Goal: Download file/media

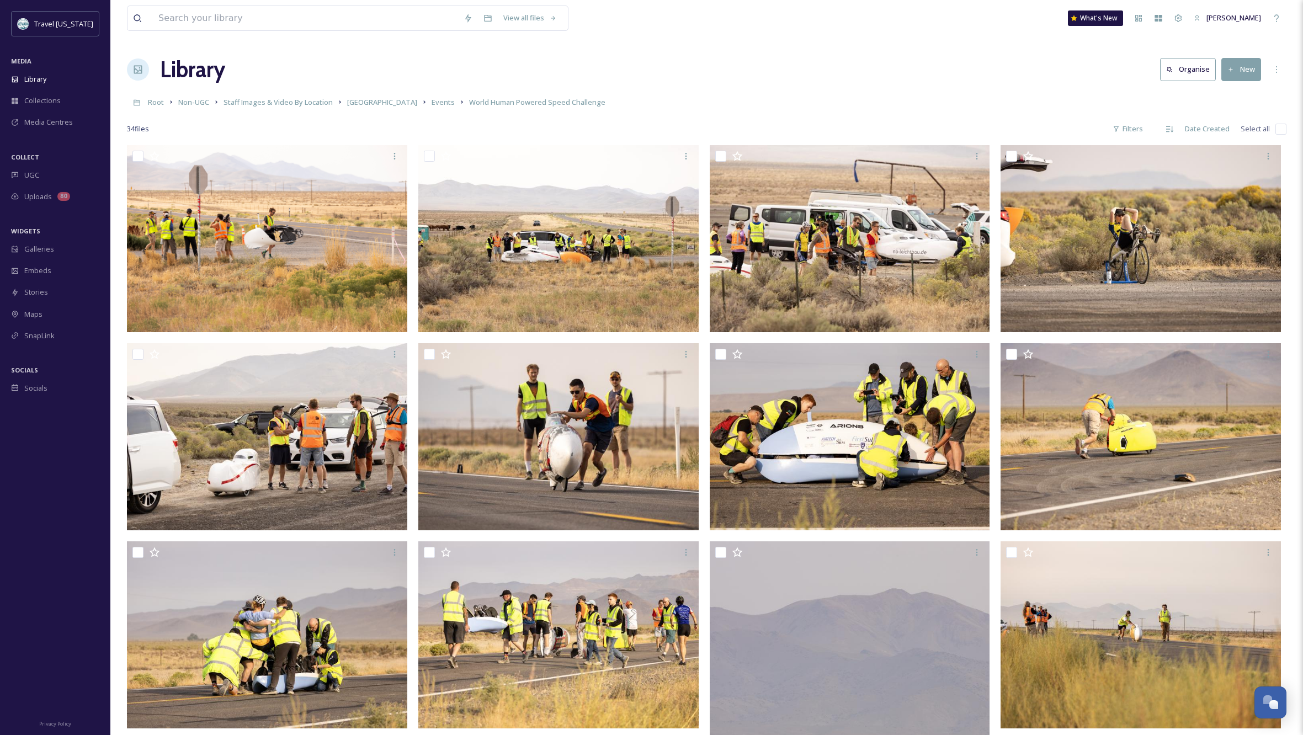
scroll to position [1, 0]
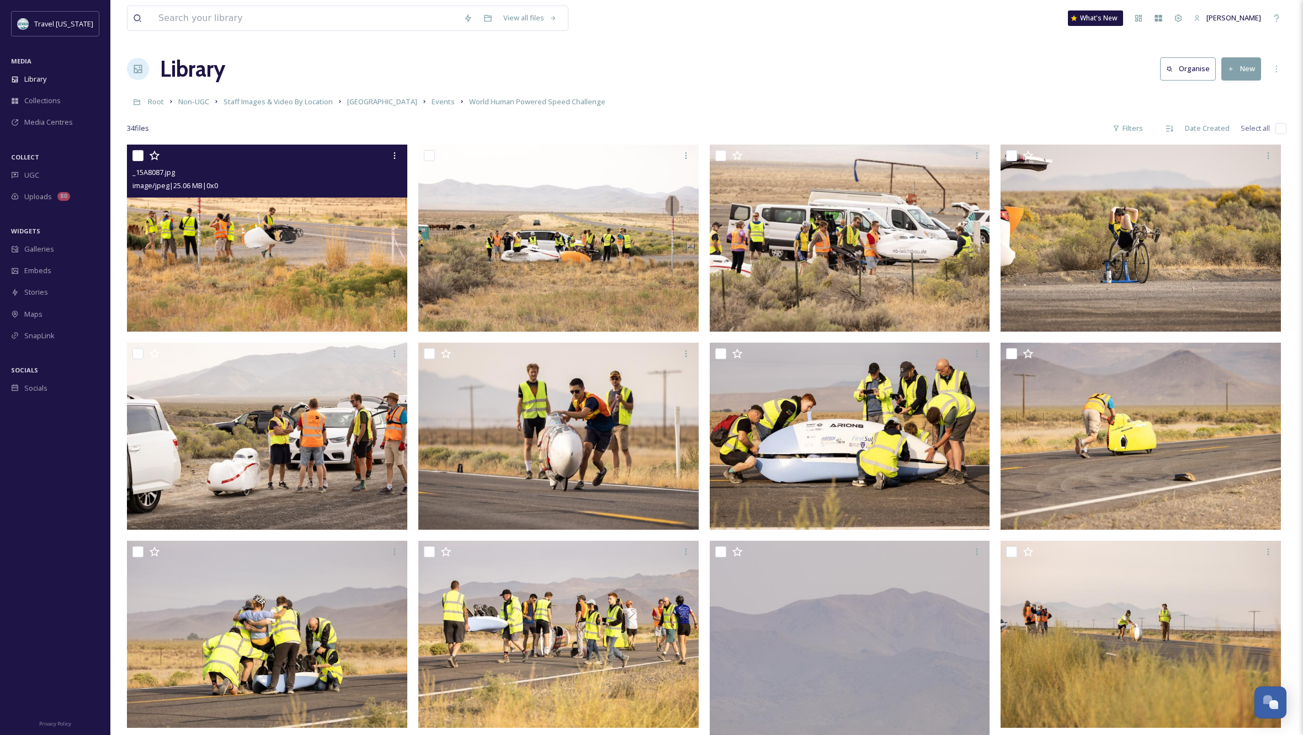
click at [142, 155] on input "checkbox" at bounding box center [137, 155] width 11 height 11
checkbox input "true"
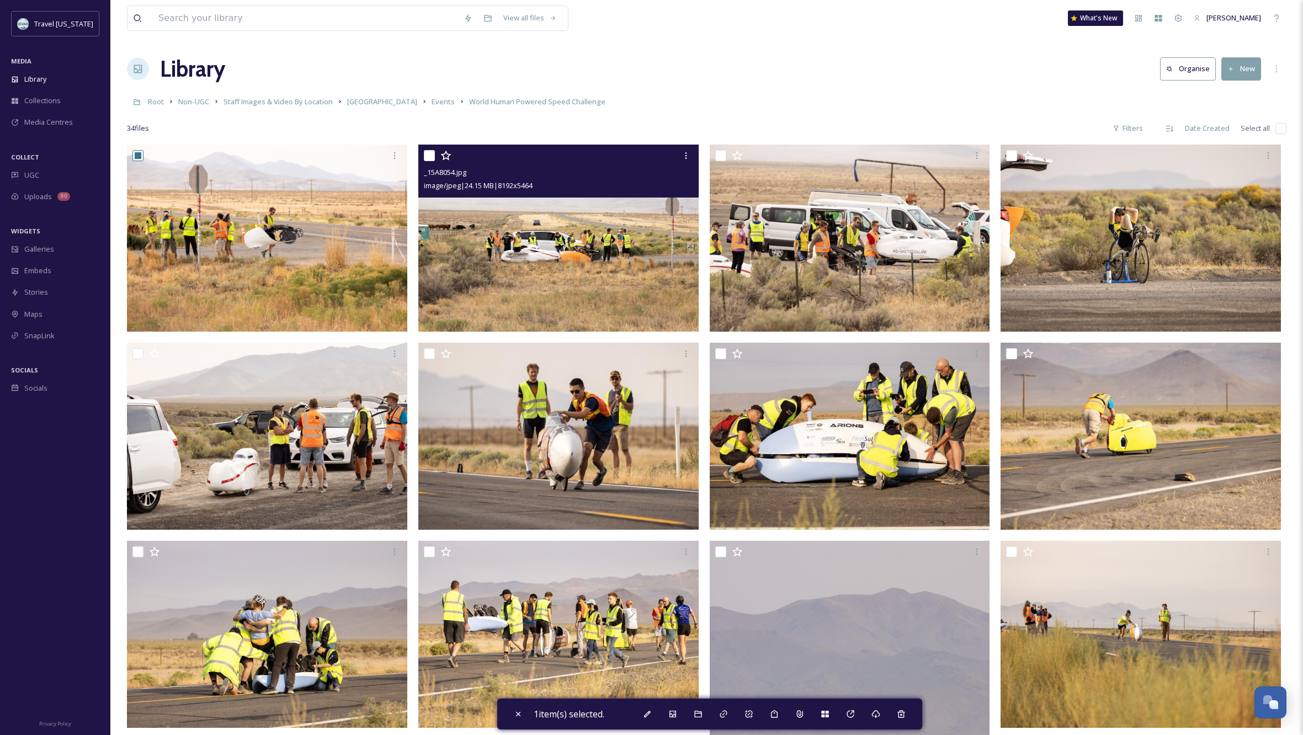
click at [430, 153] on input "checkbox" at bounding box center [429, 155] width 11 height 11
checkbox input "true"
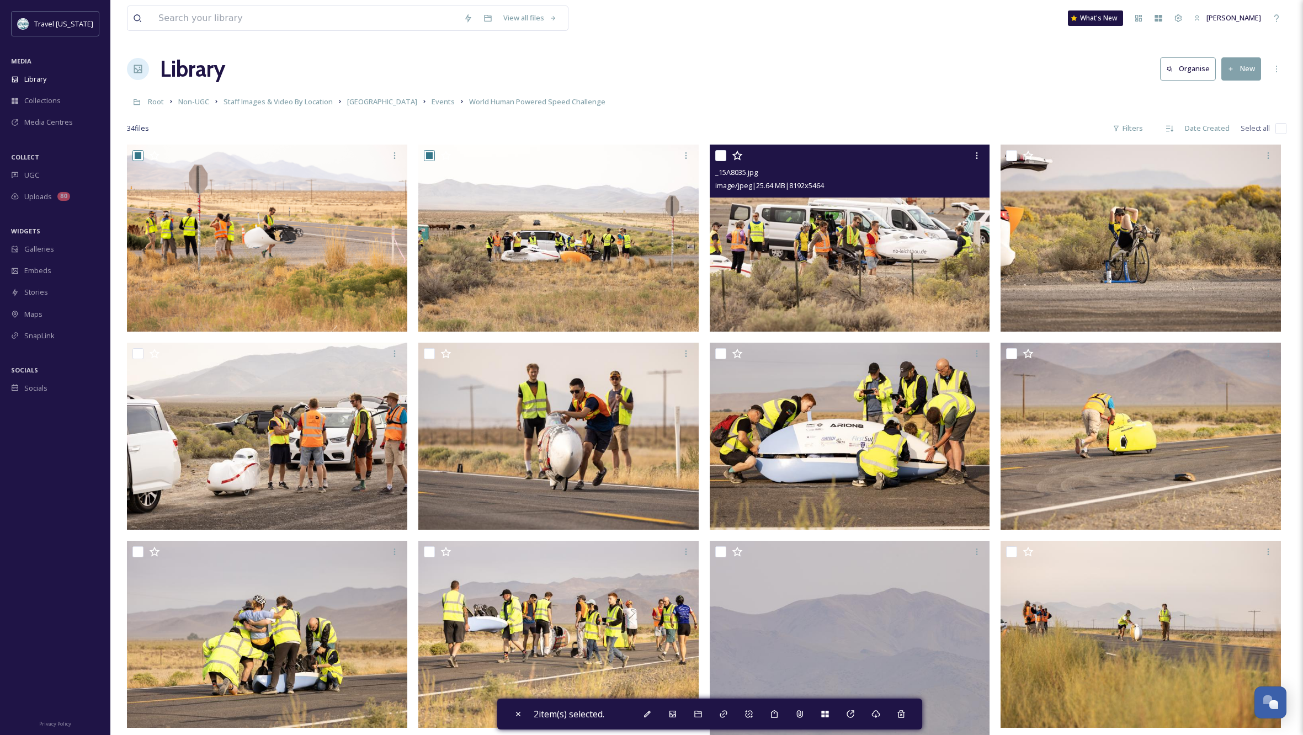
click at [721, 153] on input "checkbox" at bounding box center [720, 155] width 11 height 11
checkbox input "true"
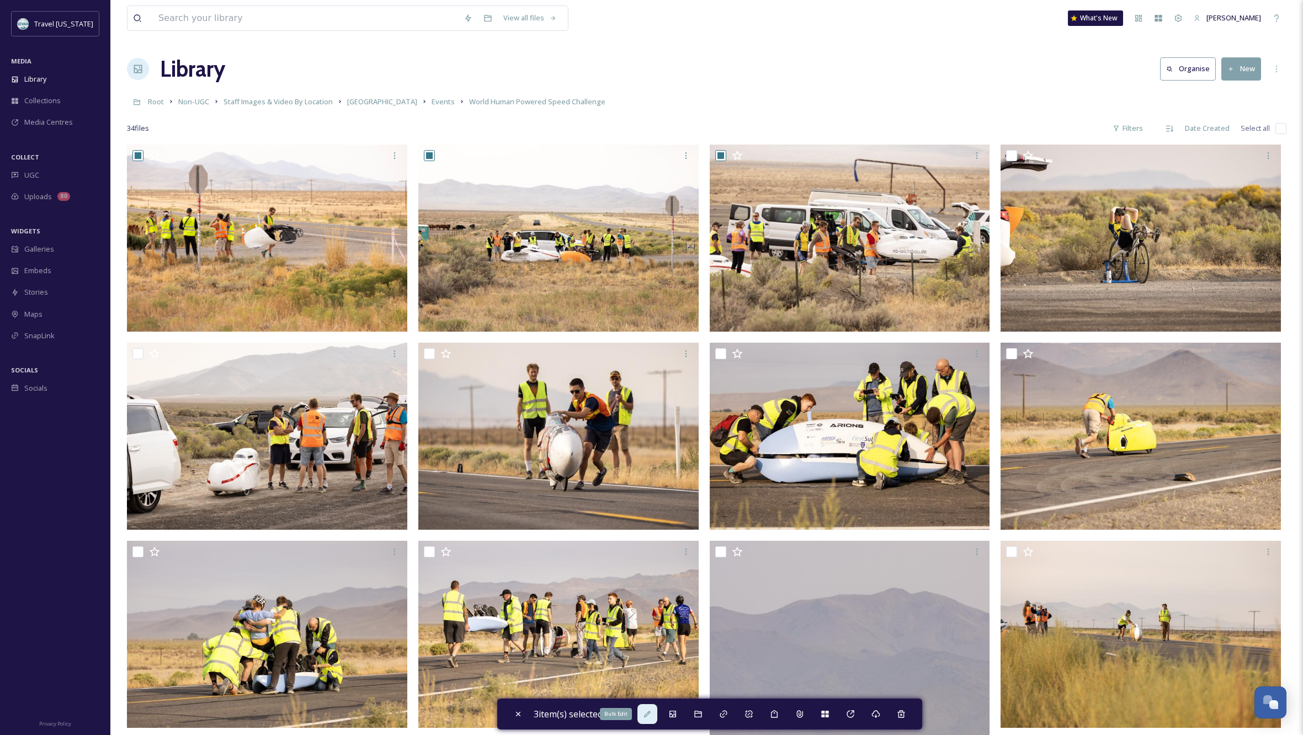
click at [646, 715] on icon at bounding box center [647, 714] width 9 height 9
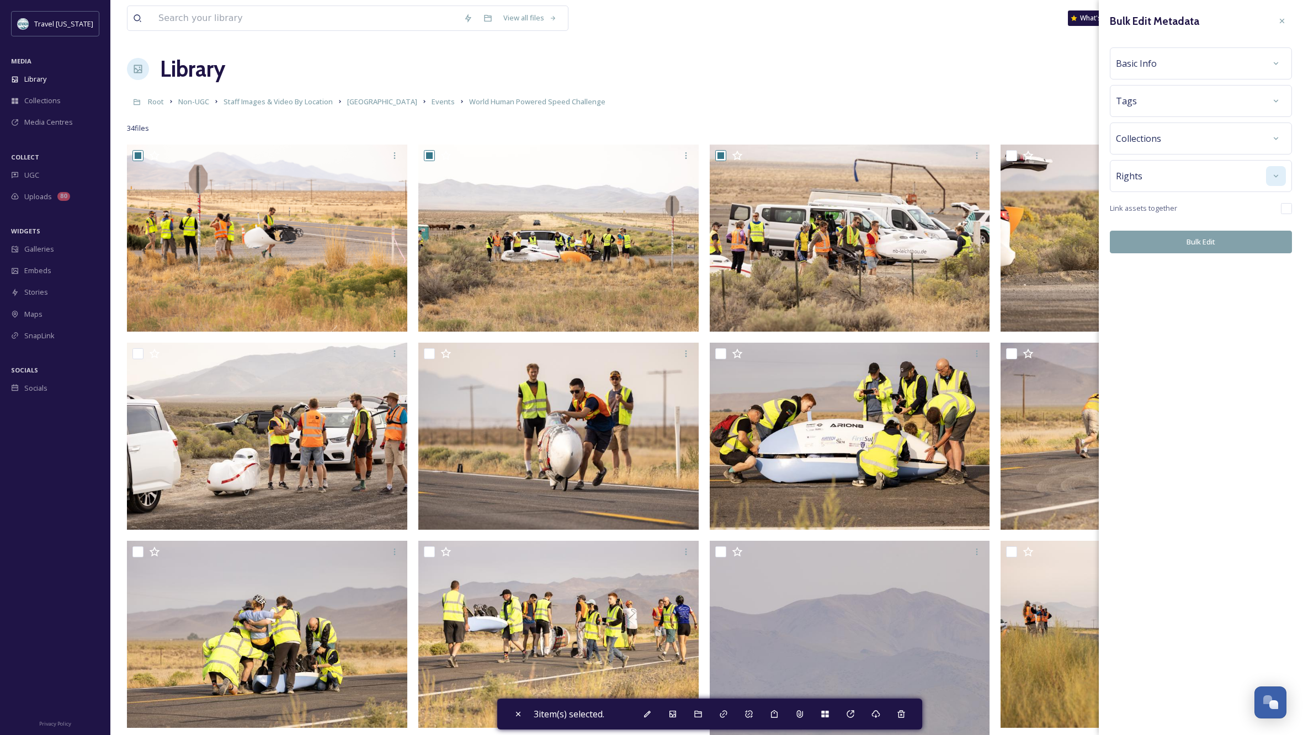
click at [1274, 172] on icon at bounding box center [1275, 176] width 9 height 9
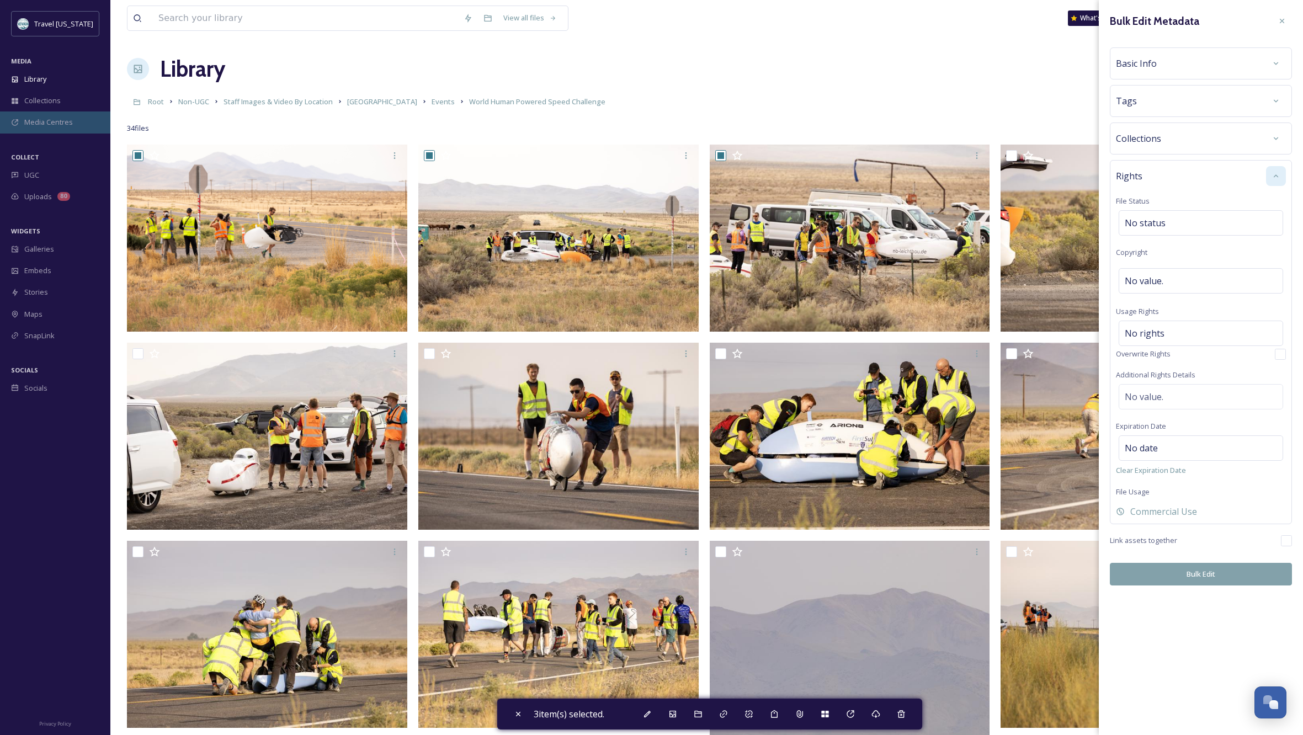
click at [42, 119] on span "Media Centres" at bounding box center [48, 122] width 49 height 10
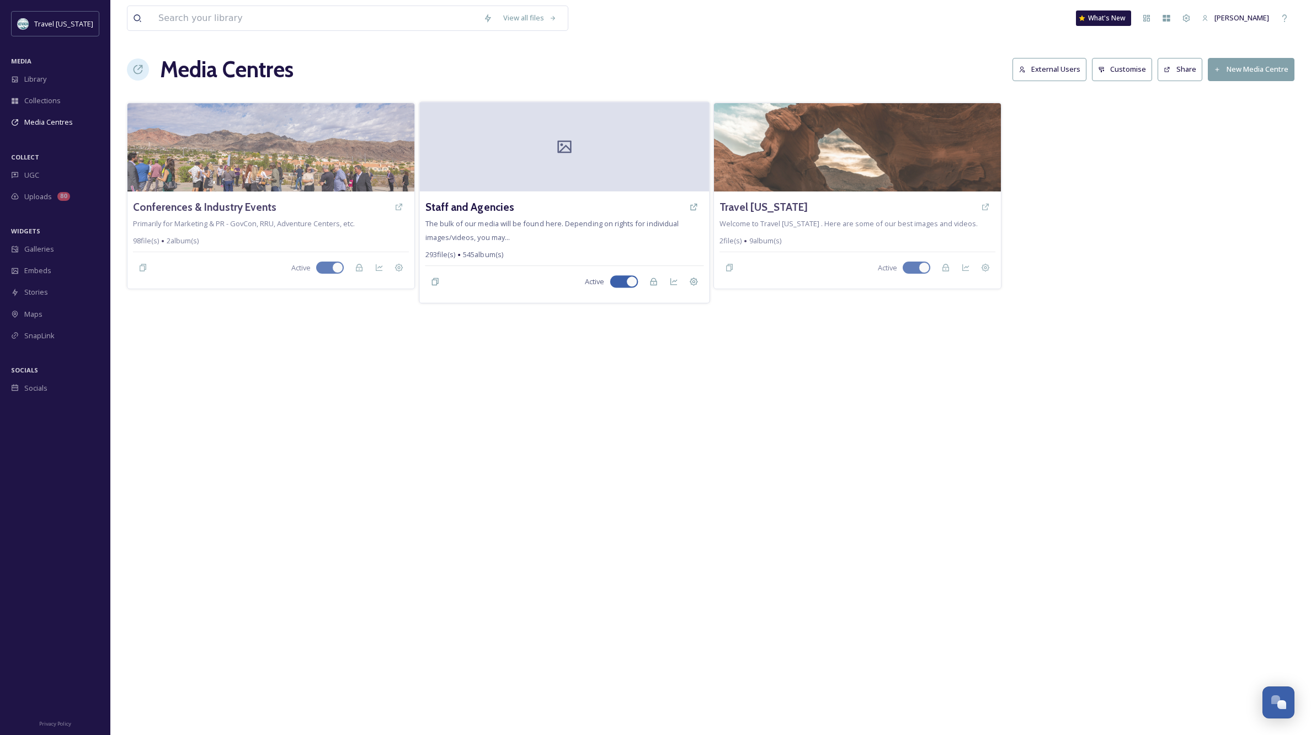
click at [524, 220] on span "The bulk of our media will be found here. Depending on rights for individual im…" at bounding box center [552, 230] width 254 height 23
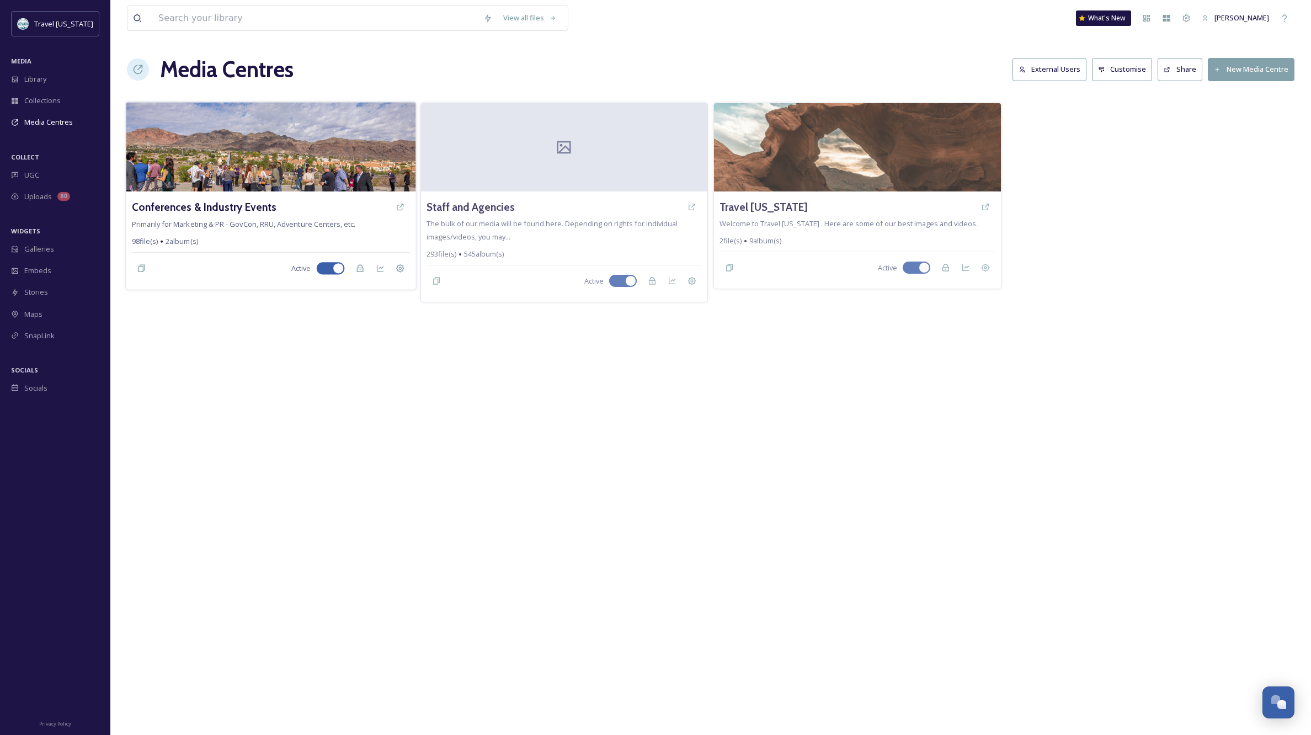
click at [283, 155] on img at bounding box center [271, 146] width 290 height 89
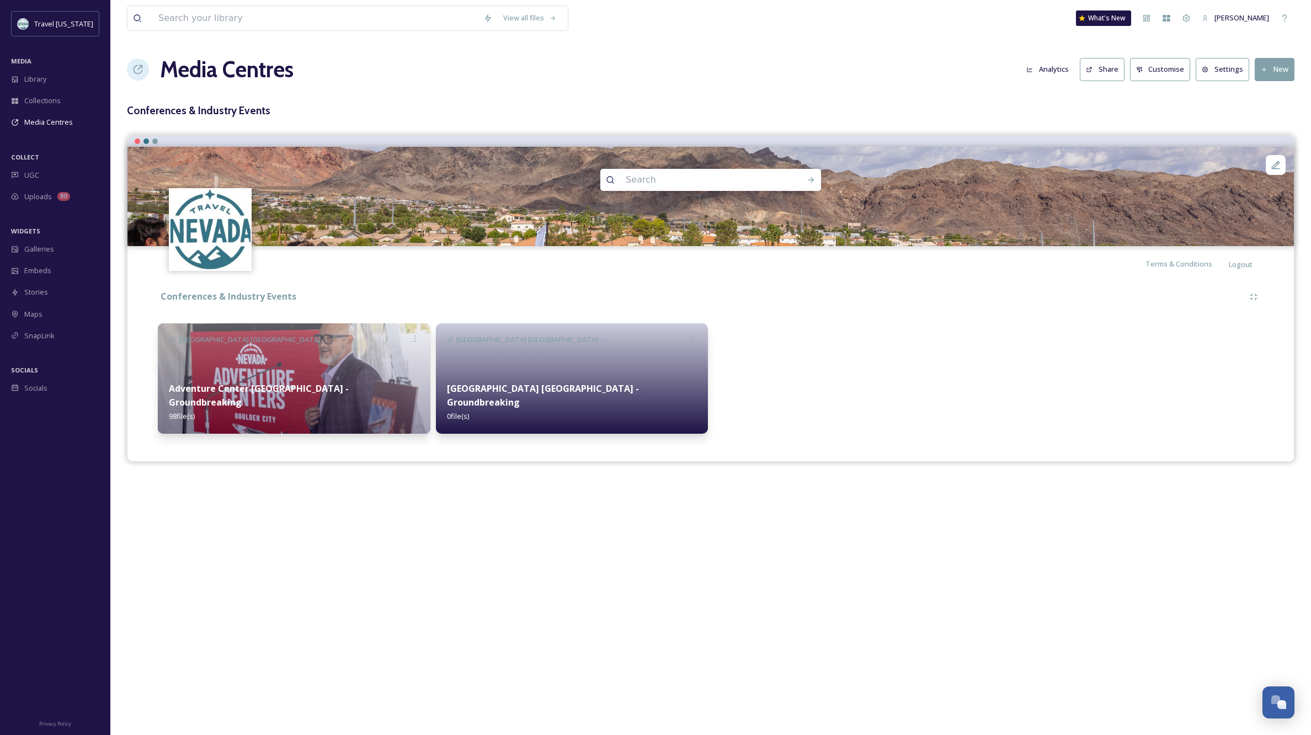
click at [343, 375] on img at bounding box center [294, 378] width 273 height 110
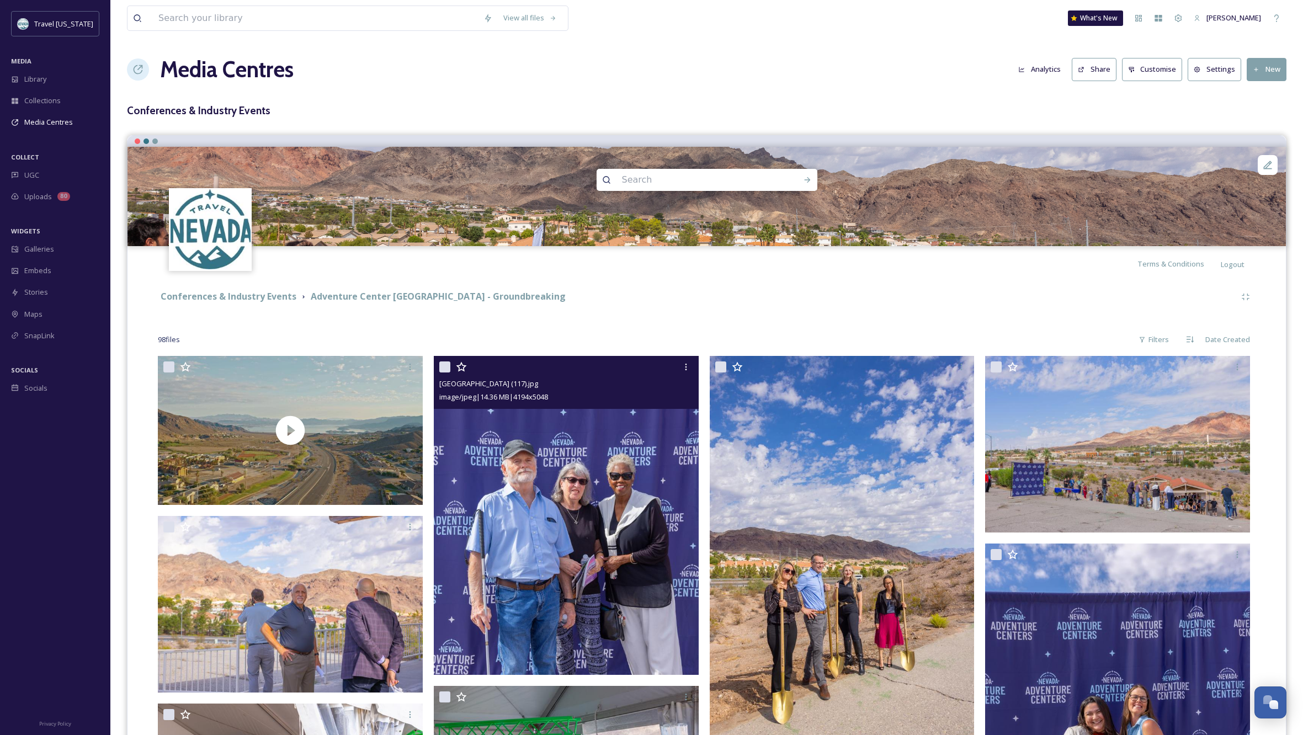
click at [585, 445] on img at bounding box center [566, 515] width 265 height 318
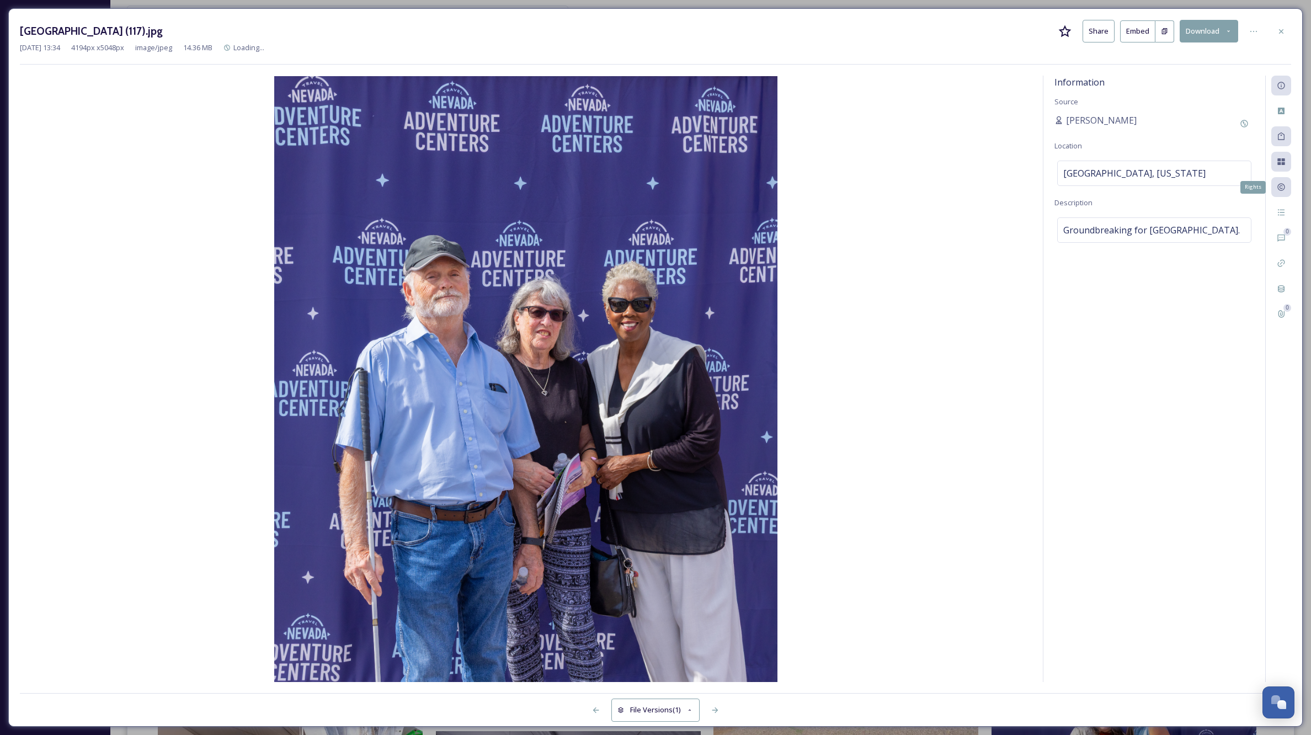
click at [1280, 185] on icon at bounding box center [1281, 187] width 9 height 9
click at [1281, 186] on icon at bounding box center [1281, 187] width 7 height 7
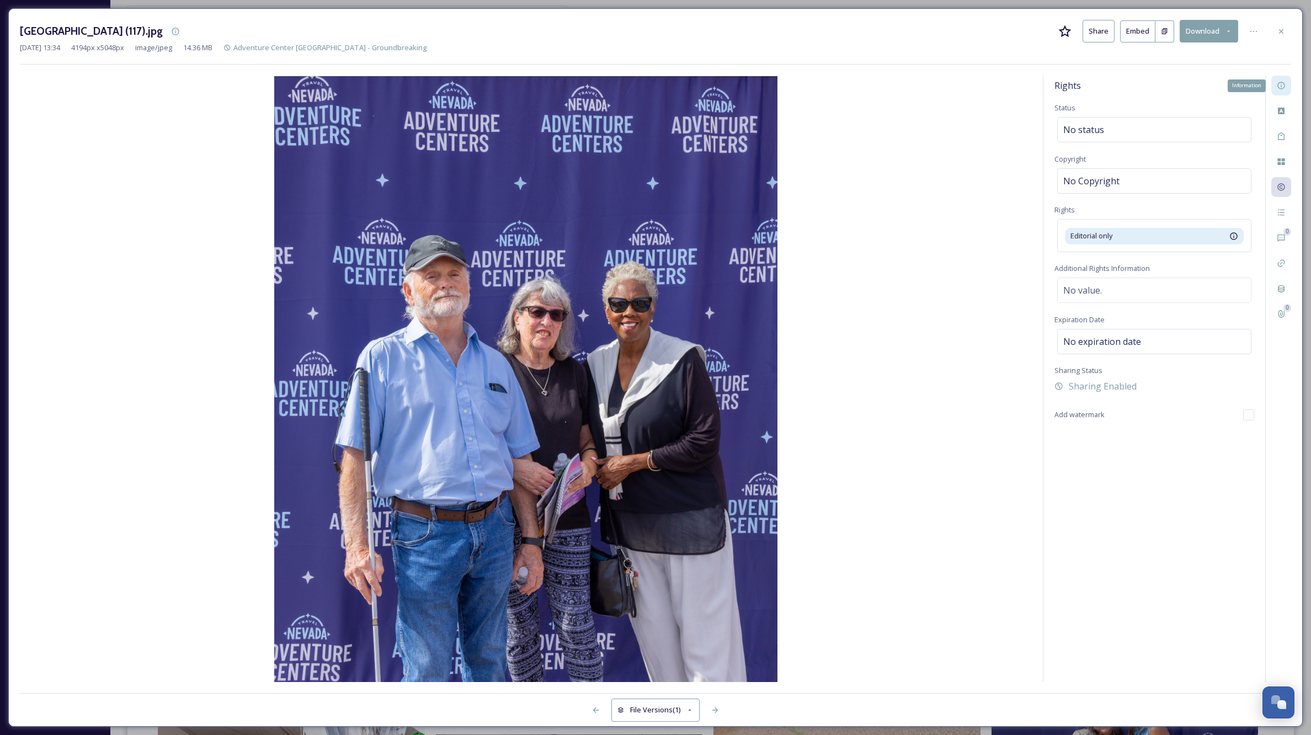
click at [1278, 82] on icon at bounding box center [1281, 85] width 9 height 9
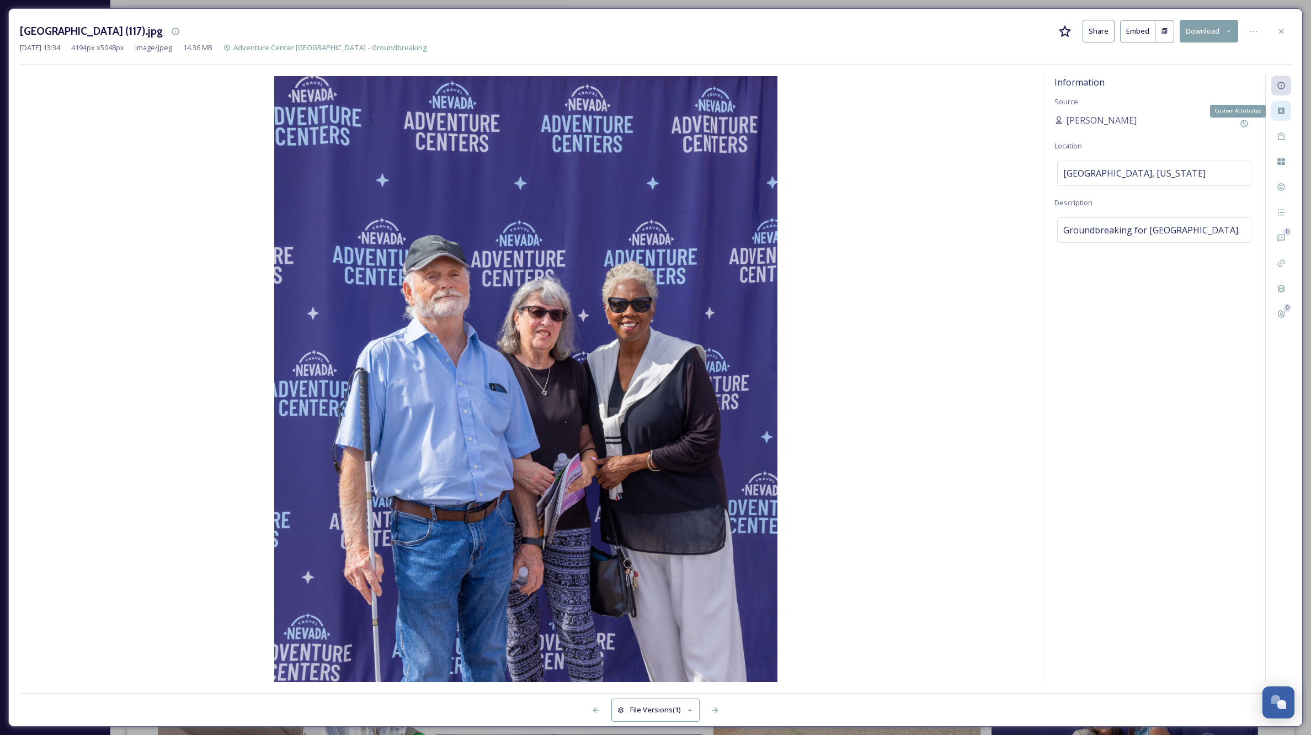
click at [1281, 111] on icon at bounding box center [1281, 111] width 9 height 9
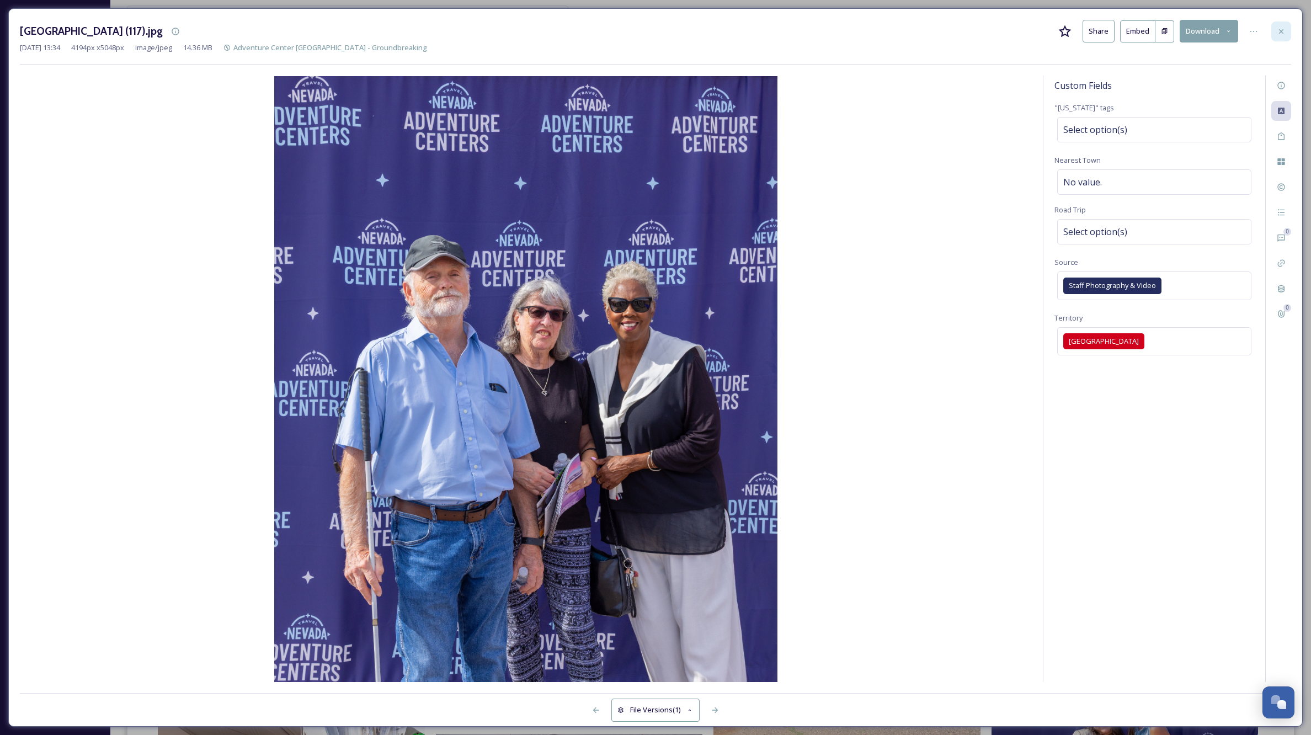
click at [1281, 31] on icon at bounding box center [1281, 31] width 4 height 4
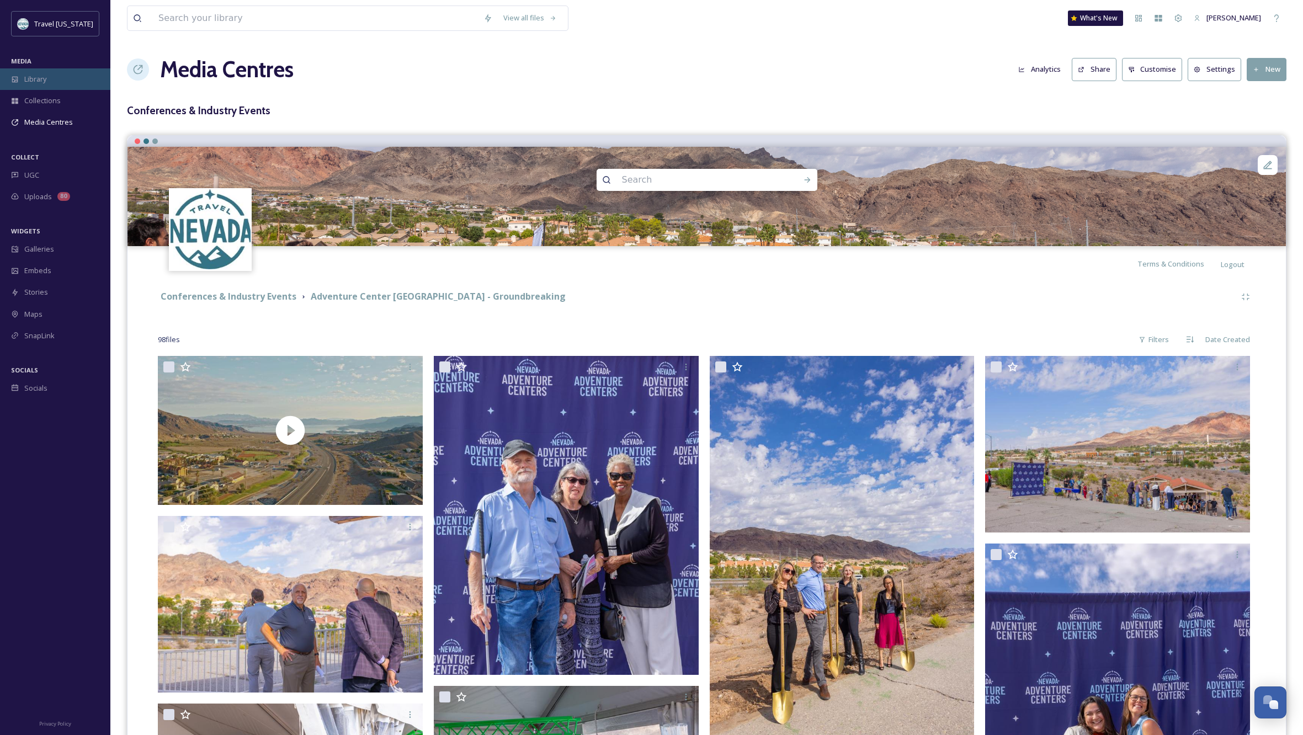
click at [50, 80] on div "Library" at bounding box center [55, 79] width 110 height 22
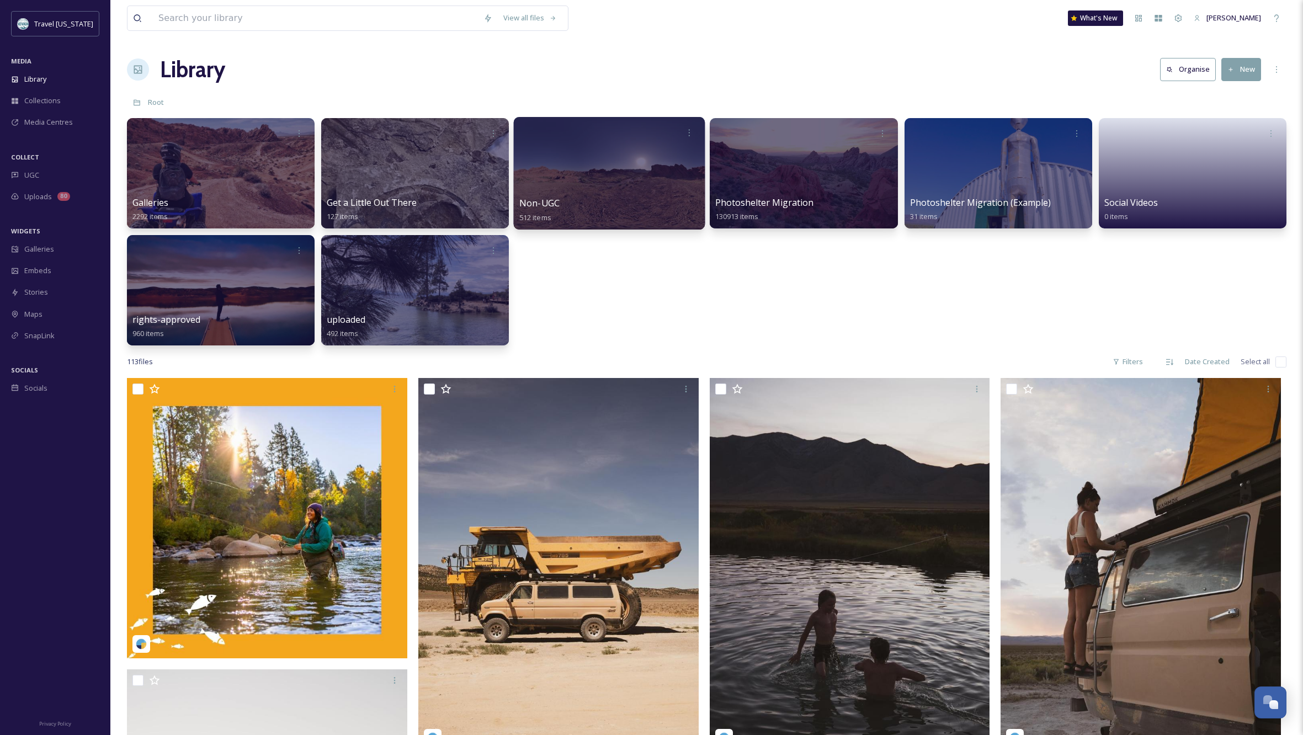
click at [571, 185] on div at bounding box center [609, 173] width 191 height 113
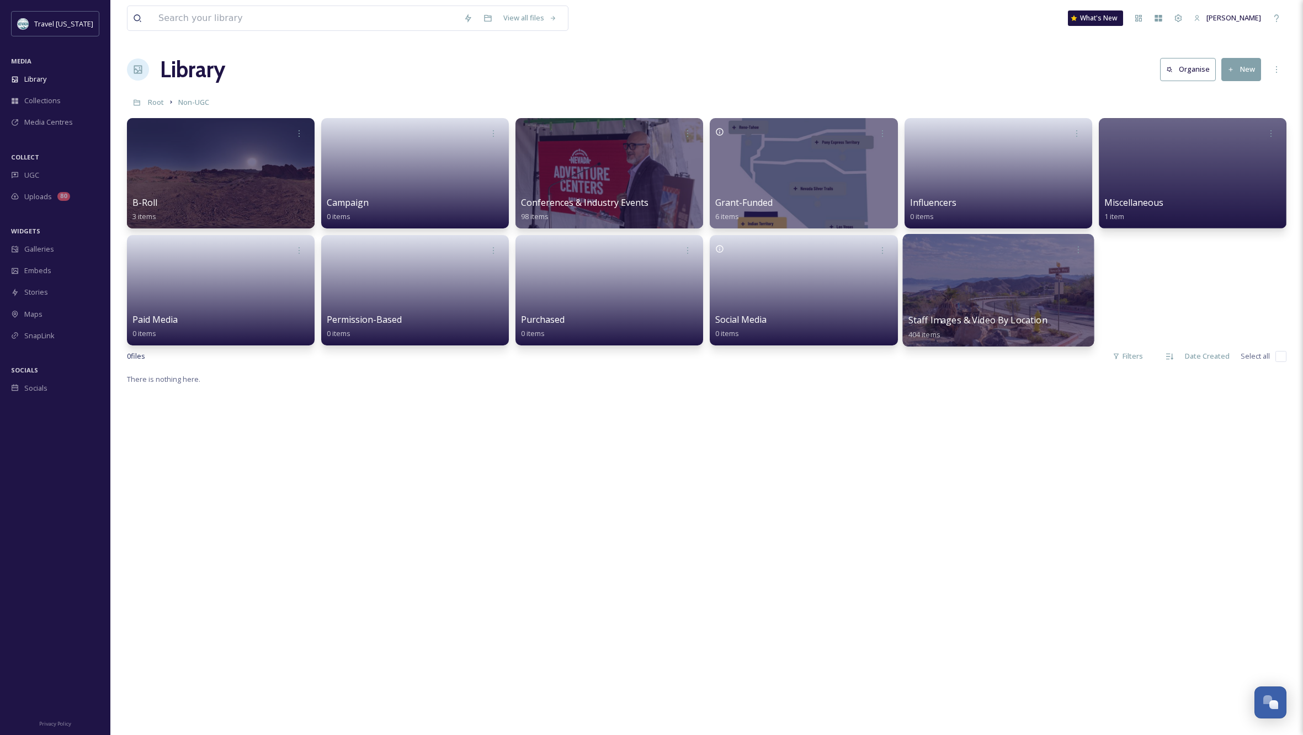
click at [984, 289] on div at bounding box center [997, 290] width 191 height 113
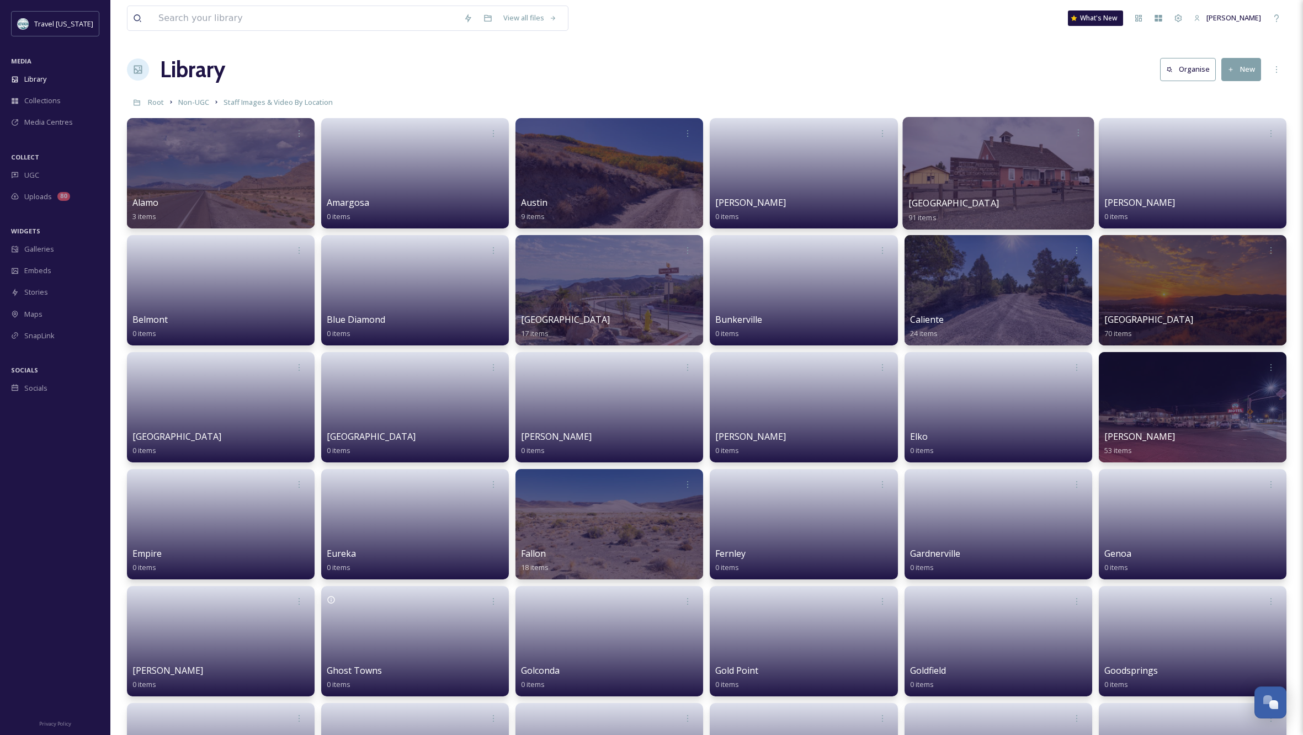
click at [1015, 171] on div at bounding box center [997, 173] width 191 height 113
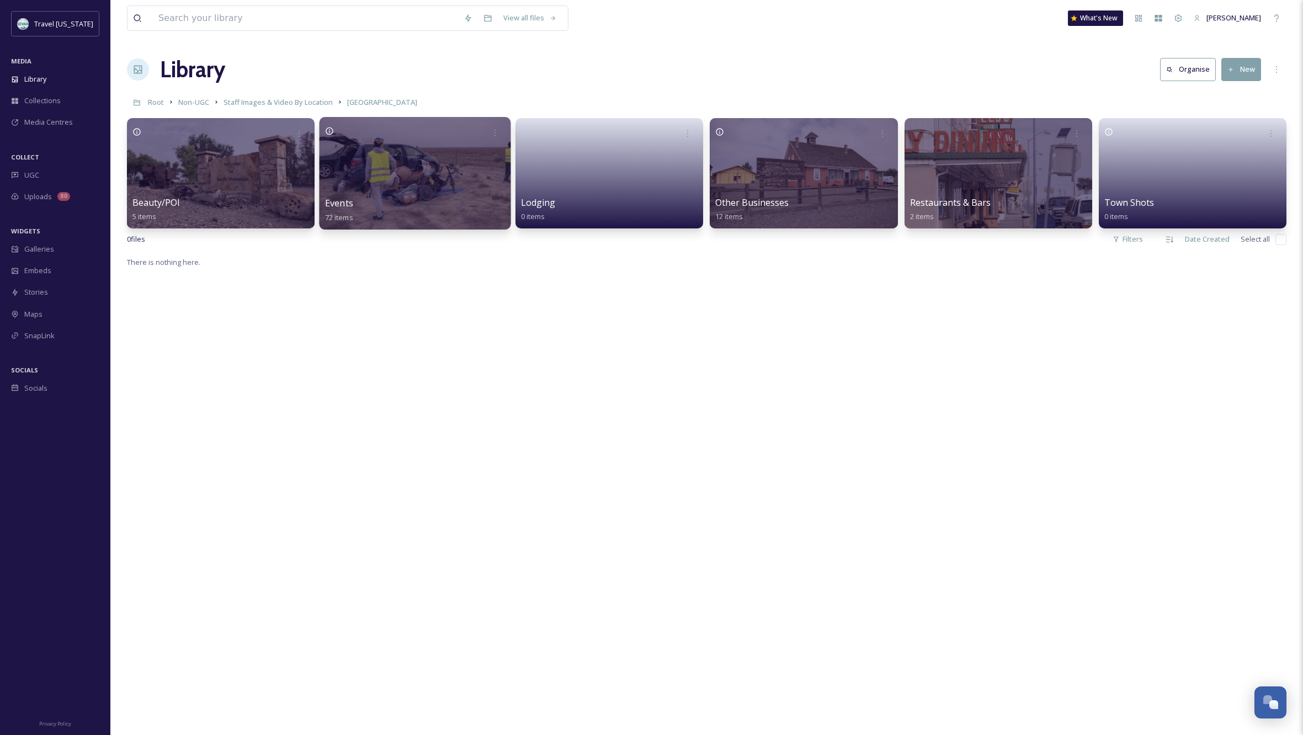
click at [364, 170] on div at bounding box center [415, 173] width 191 height 113
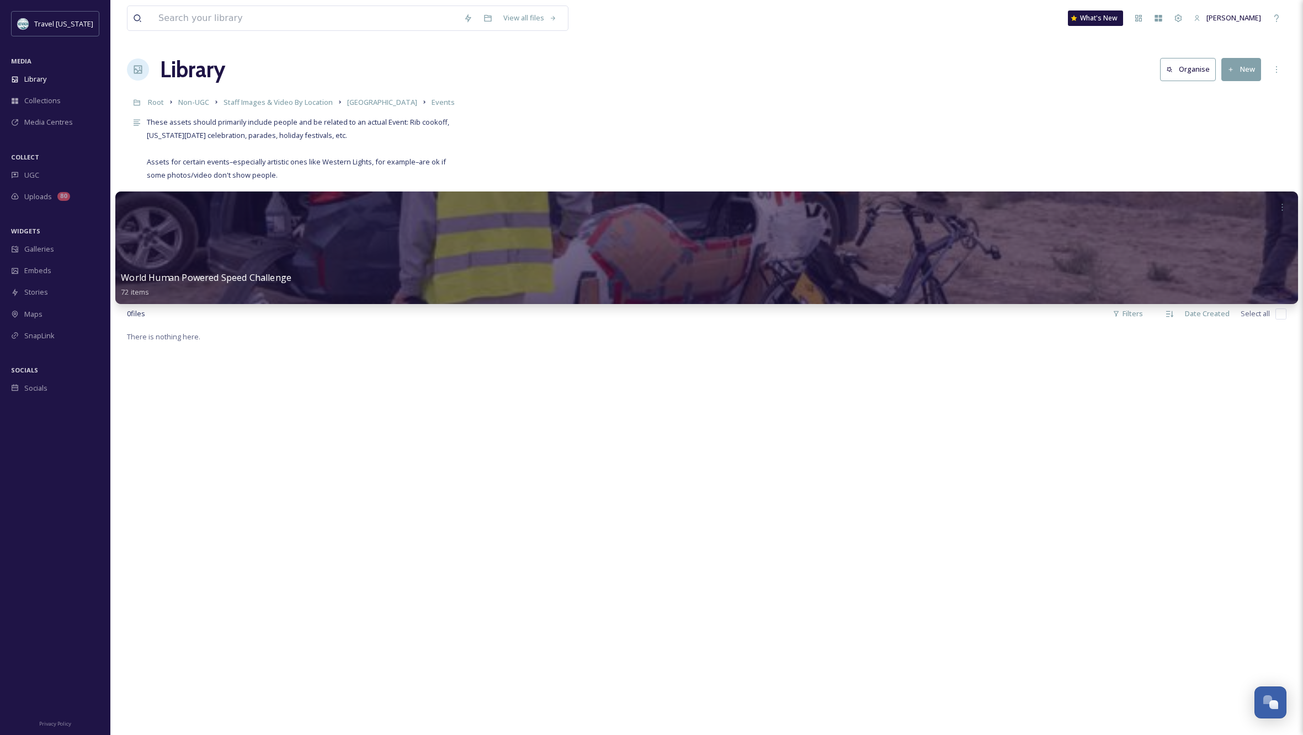
click at [762, 254] on div at bounding box center [706, 247] width 1183 height 113
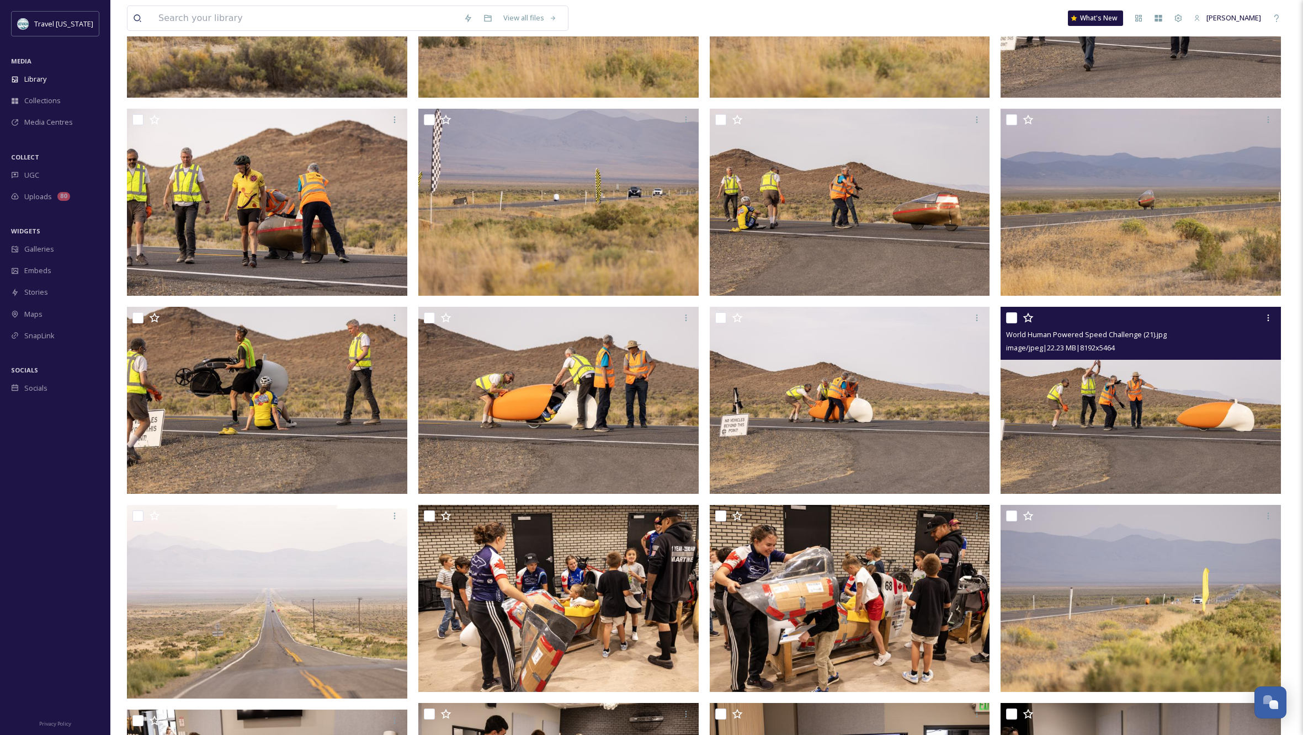
scroll to position [230, 0]
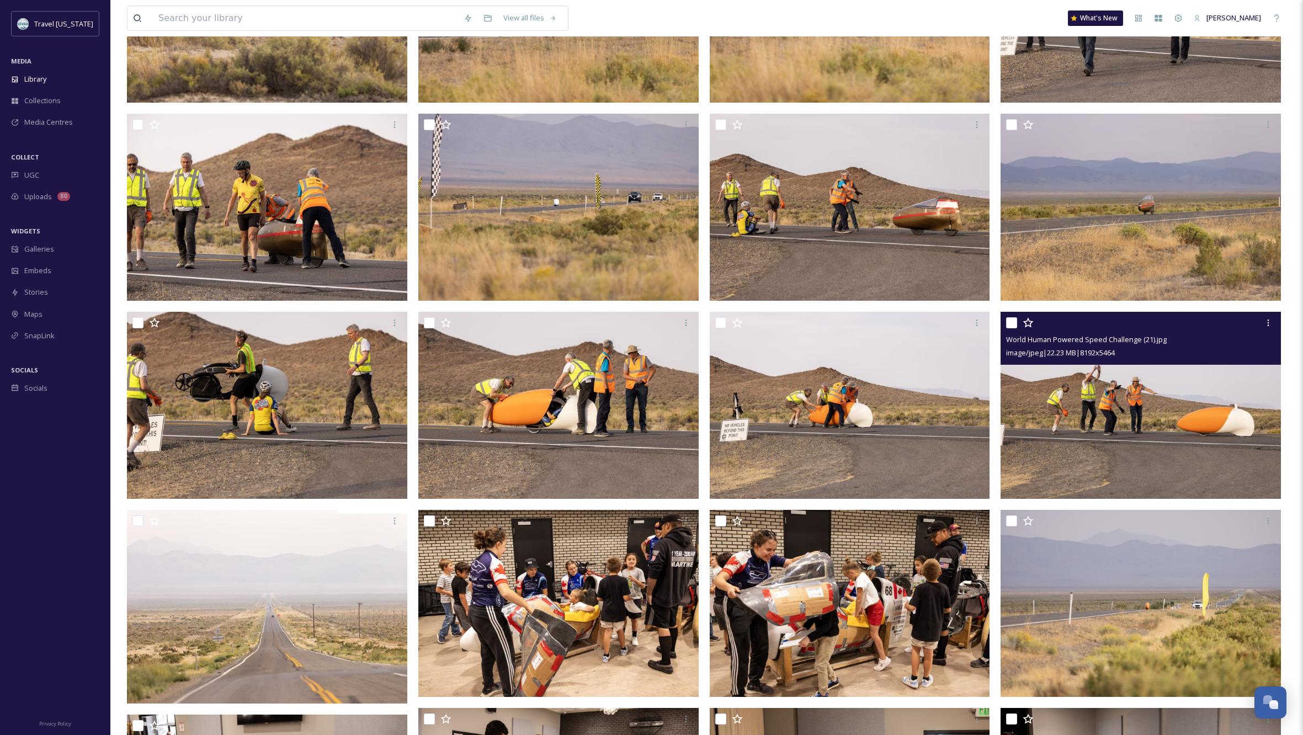
click at [1144, 416] on img at bounding box center [1141, 405] width 280 height 187
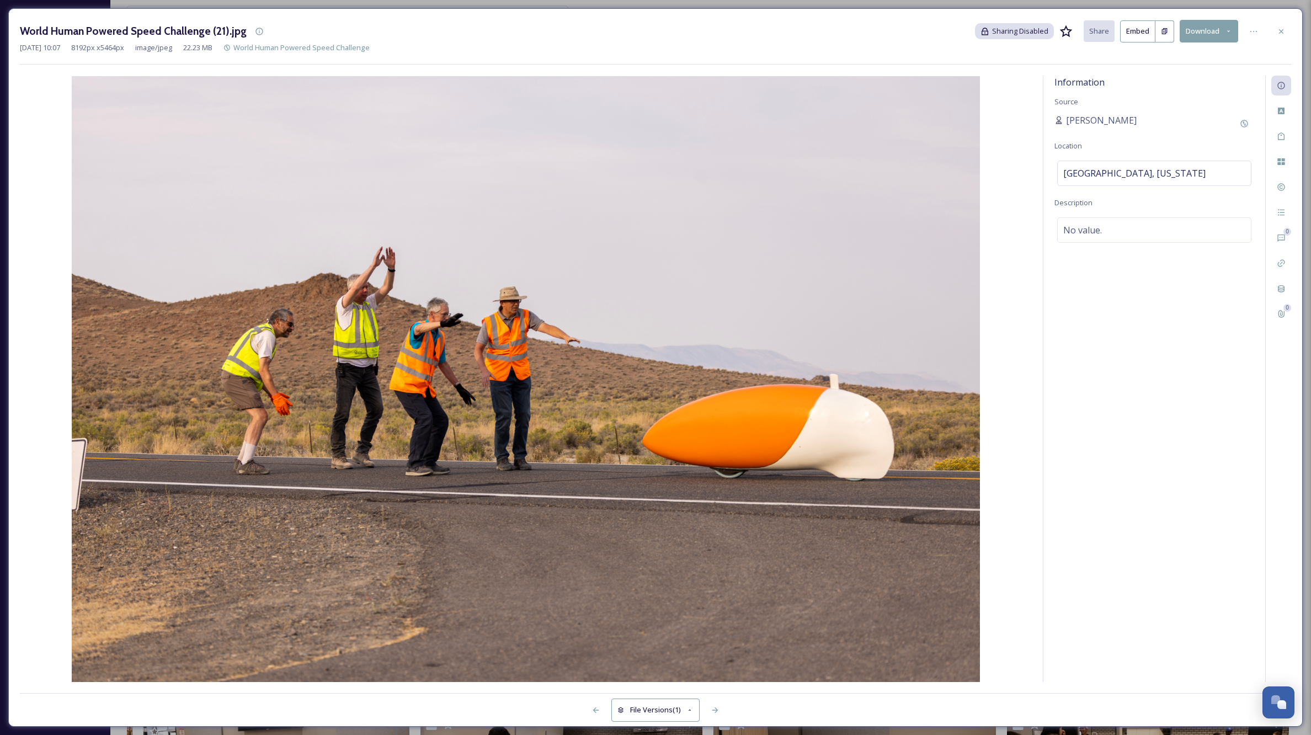
click at [1208, 30] on button "Download" at bounding box center [1209, 31] width 58 height 23
click at [1142, 75] on span "Download Large (2000 x 1334)" at bounding box center [1176, 78] width 97 height 10
click at [1282, 30] on icon at bounding box center [1281, 31] width 4 height 4
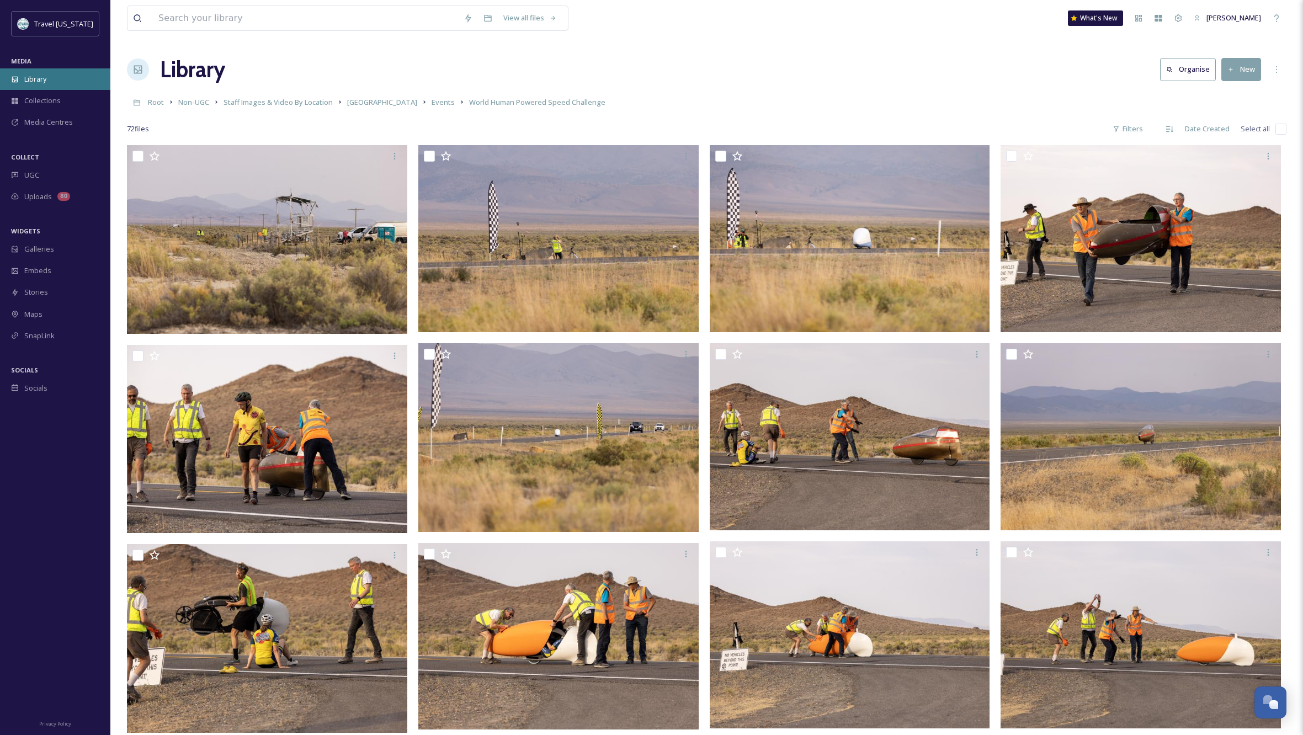
click at [39, 79] on span "Library" at bounding box center [35, 79] width 22 height 10
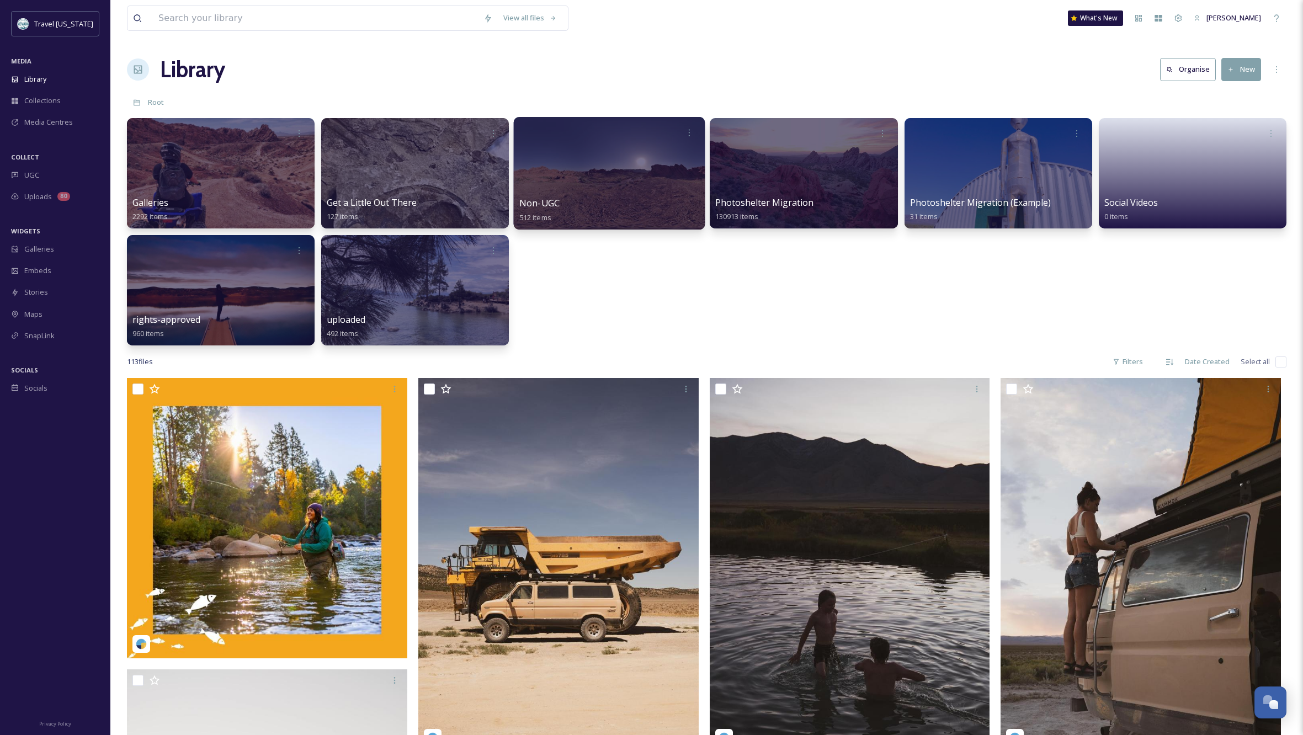
click at [614, 159] on div at bounding box center [609, 173] width 191 height 113
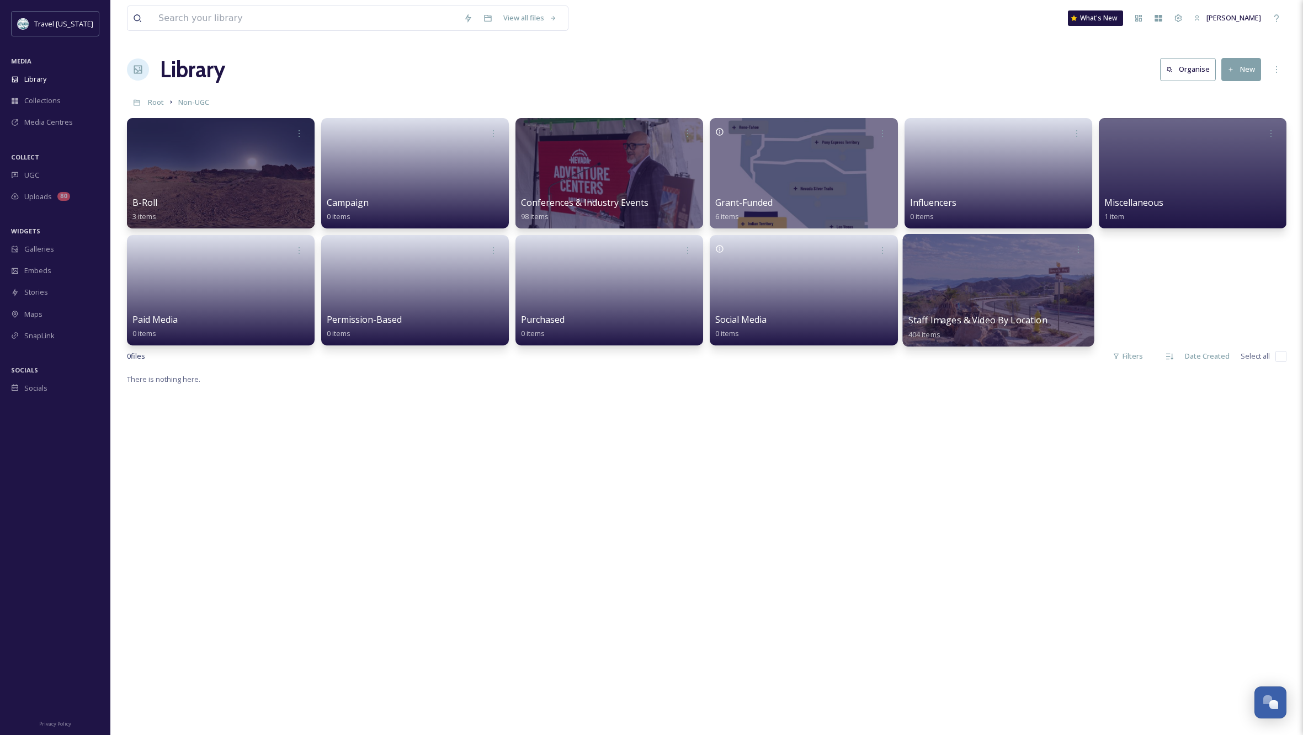
click at [1014, 303] on div at bounding box center [997, 290] width 191 height 113
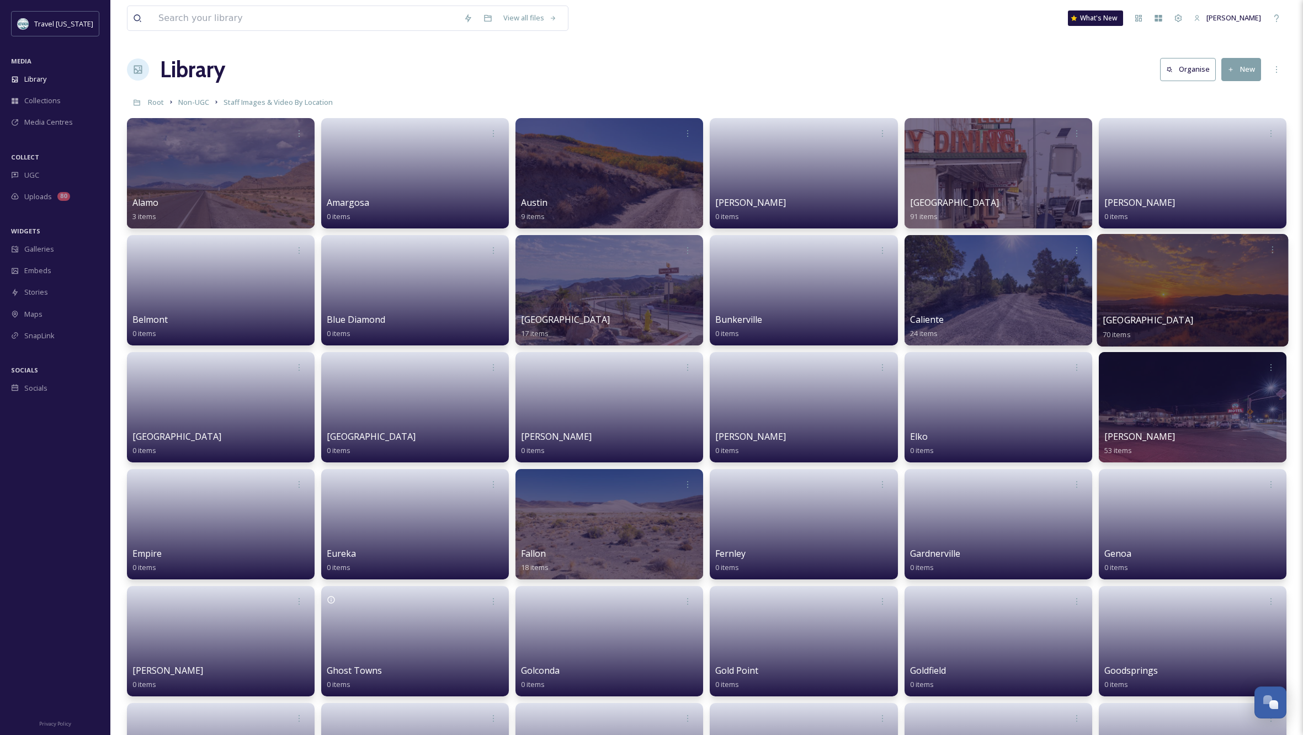
click at [1148, 286] on div at bounding box center [1192, 290] width 191 height 113
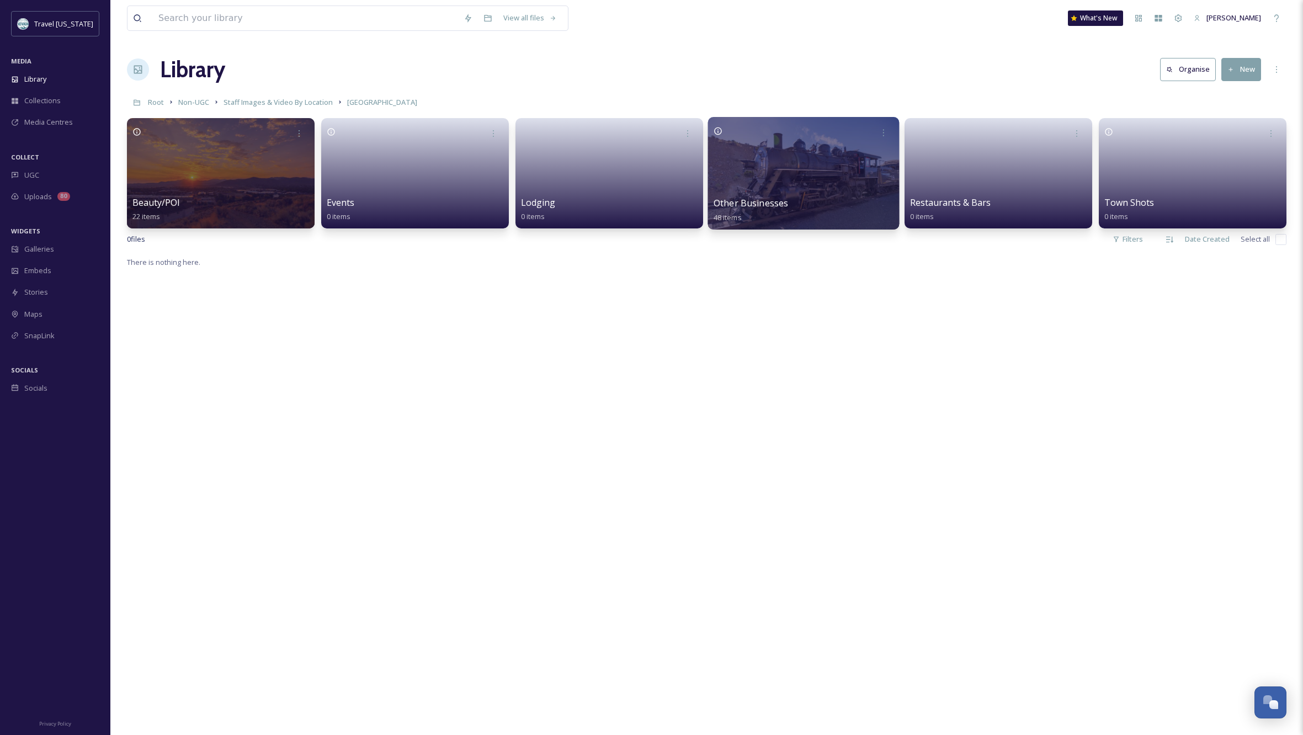
click at [826, 147] on div at bounding box center [803, 173] width 191 height 113
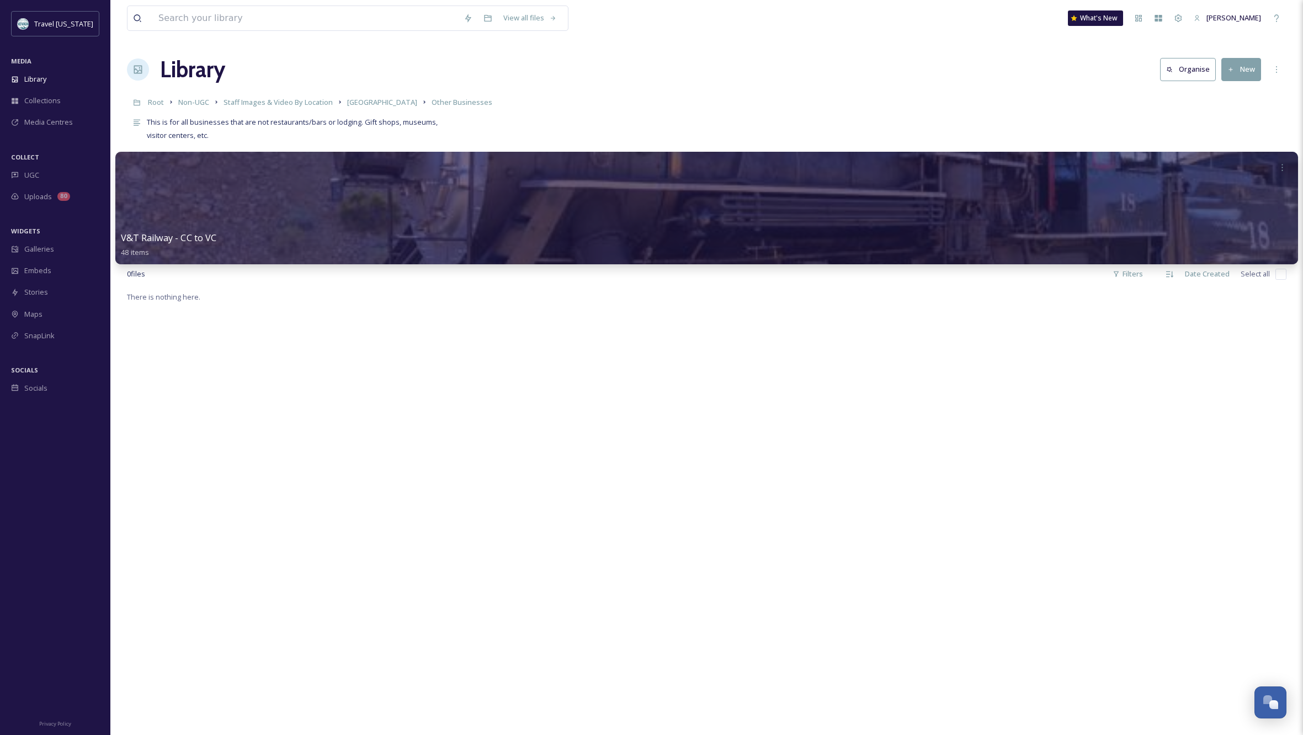
click at [403, 215] on div at bounding box center [706, 208] width 1183 height 113
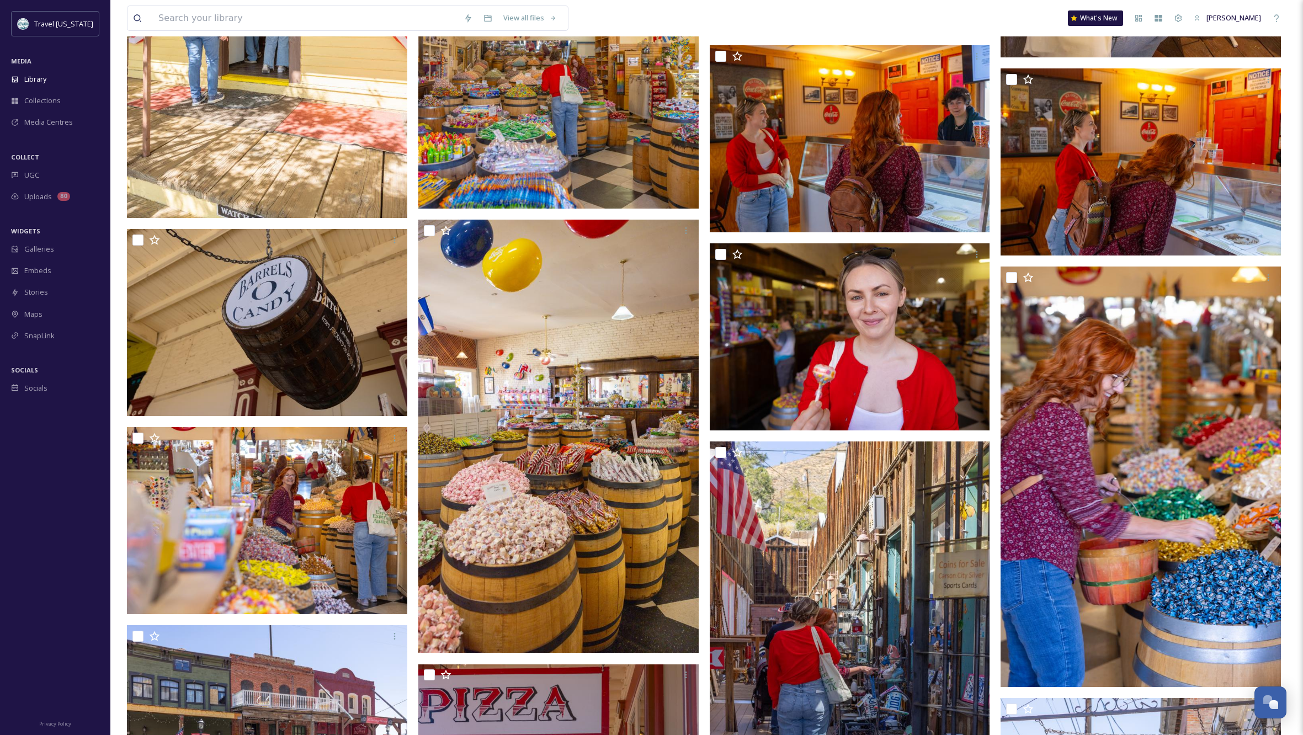
scroll to position [546, 0]
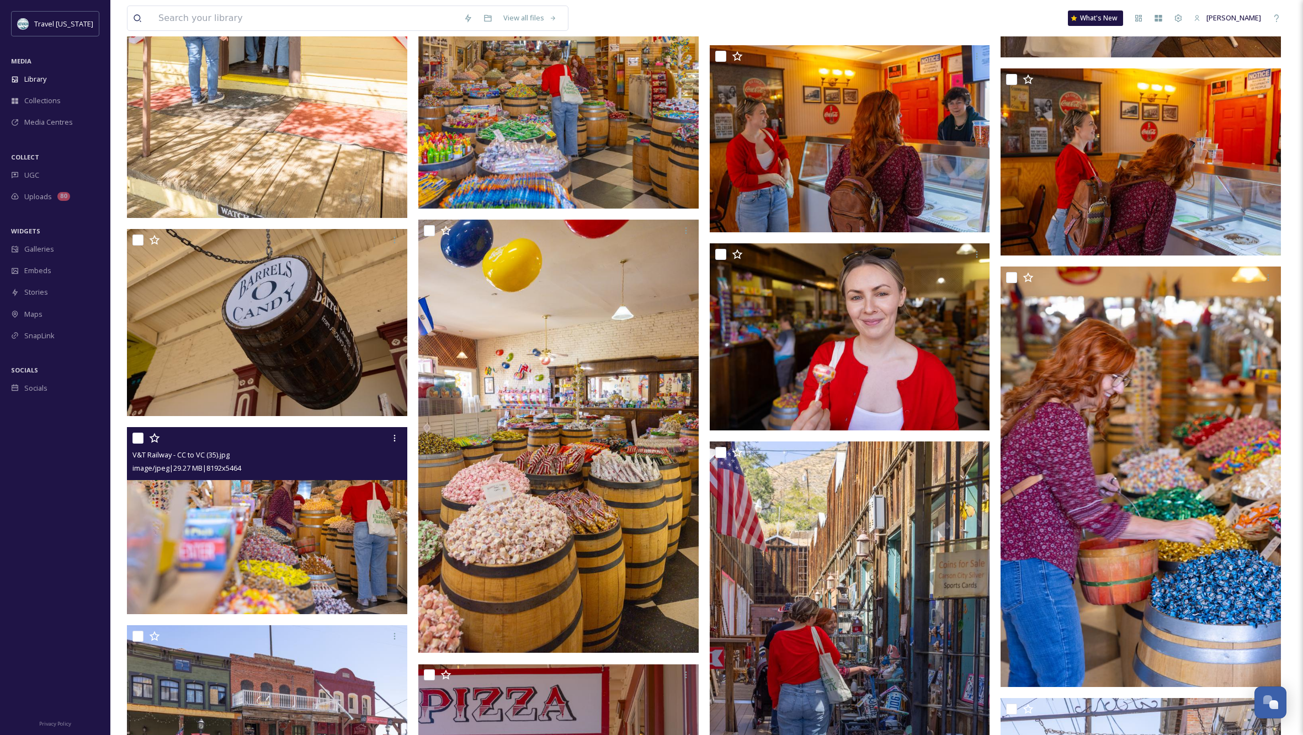
click at [287, 539] on img at bounding box center [267, 520] width 280 height 187
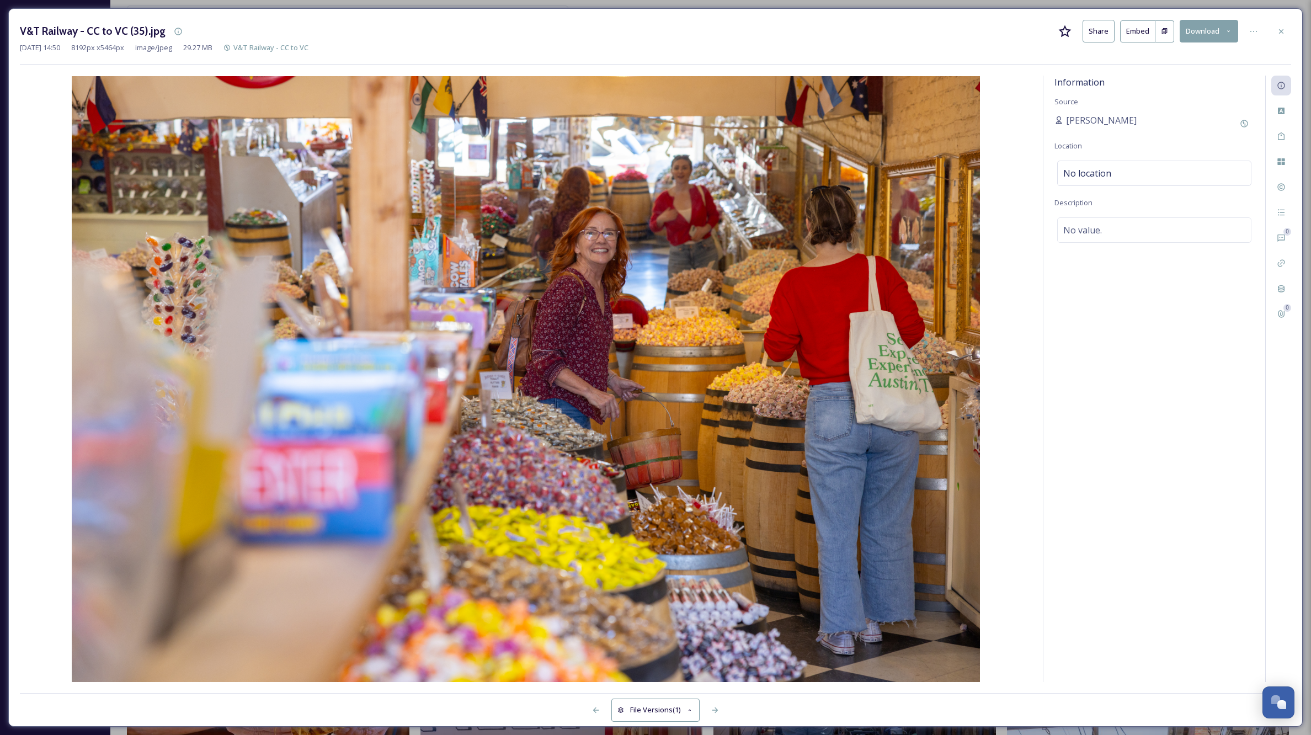
click at [1281, 31] on icon at bounding box center [1281, 31] width 4 height 4
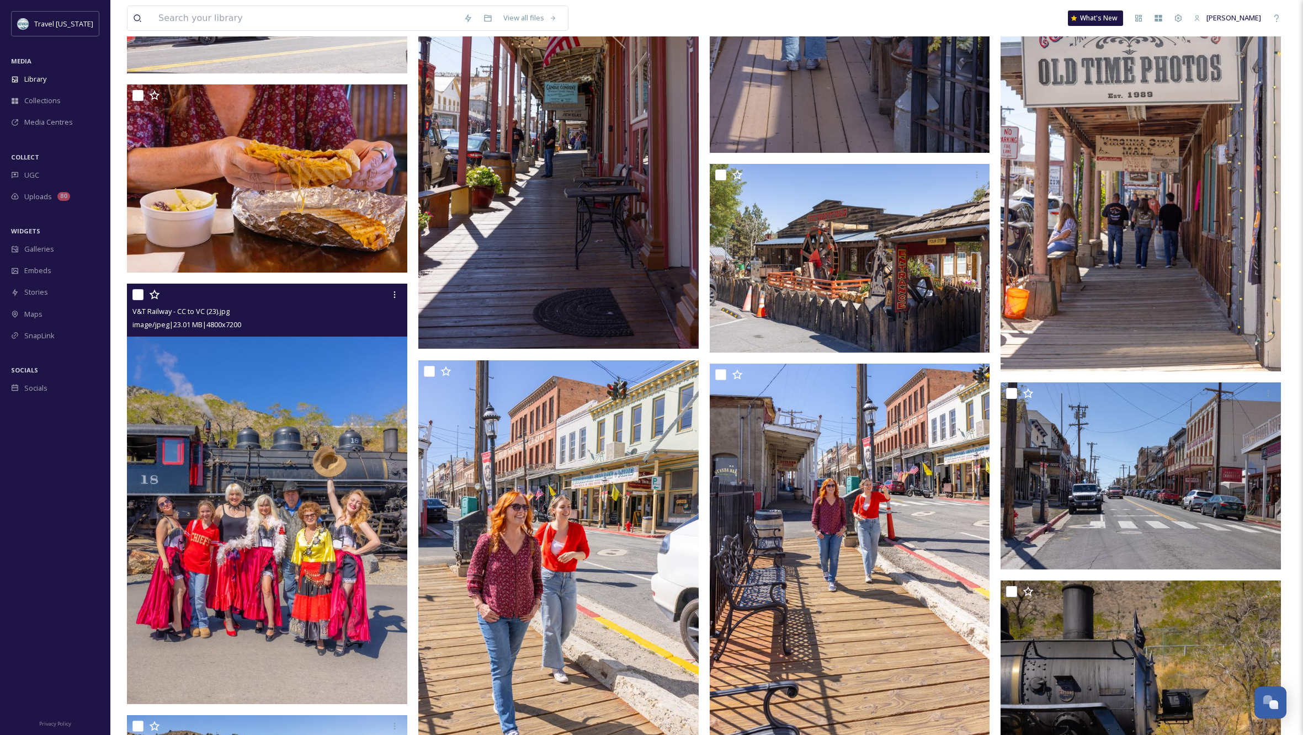
scroll to position [1292, 0]
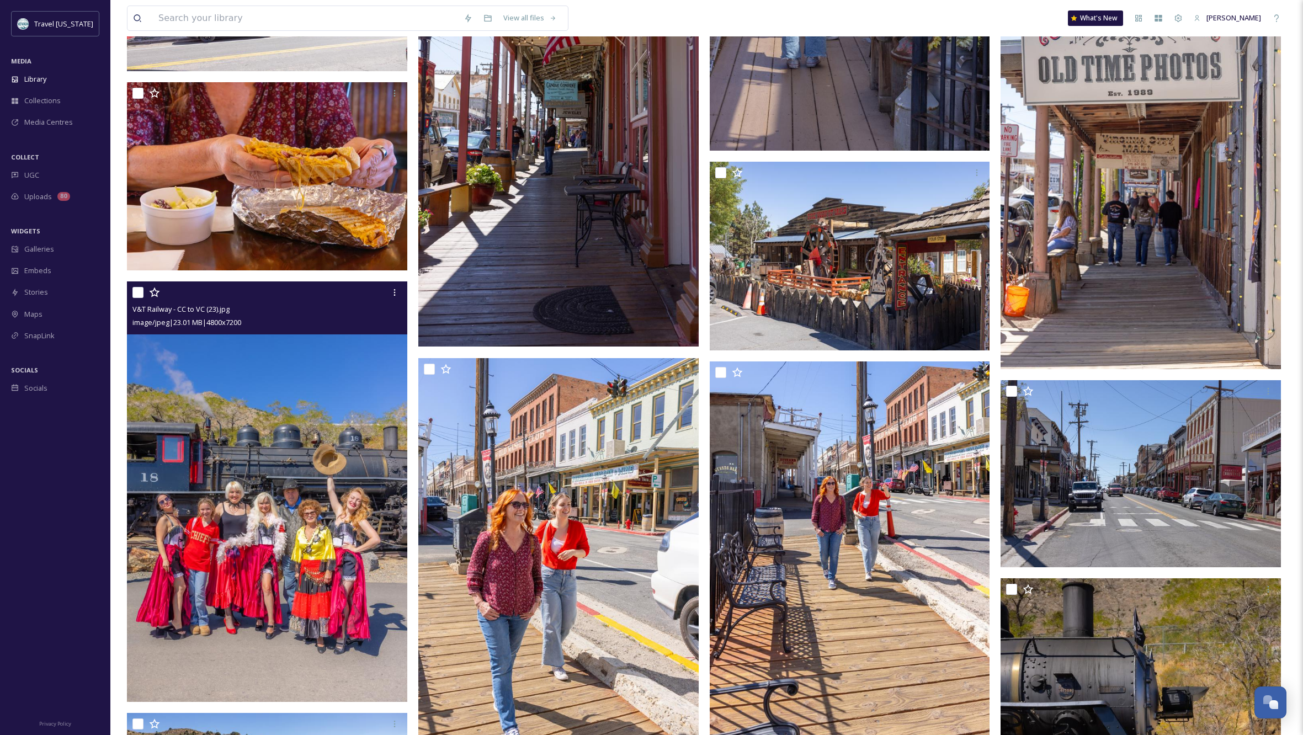
click at [257, 450] on img at bounding box center [267, 491] width 280 height 421
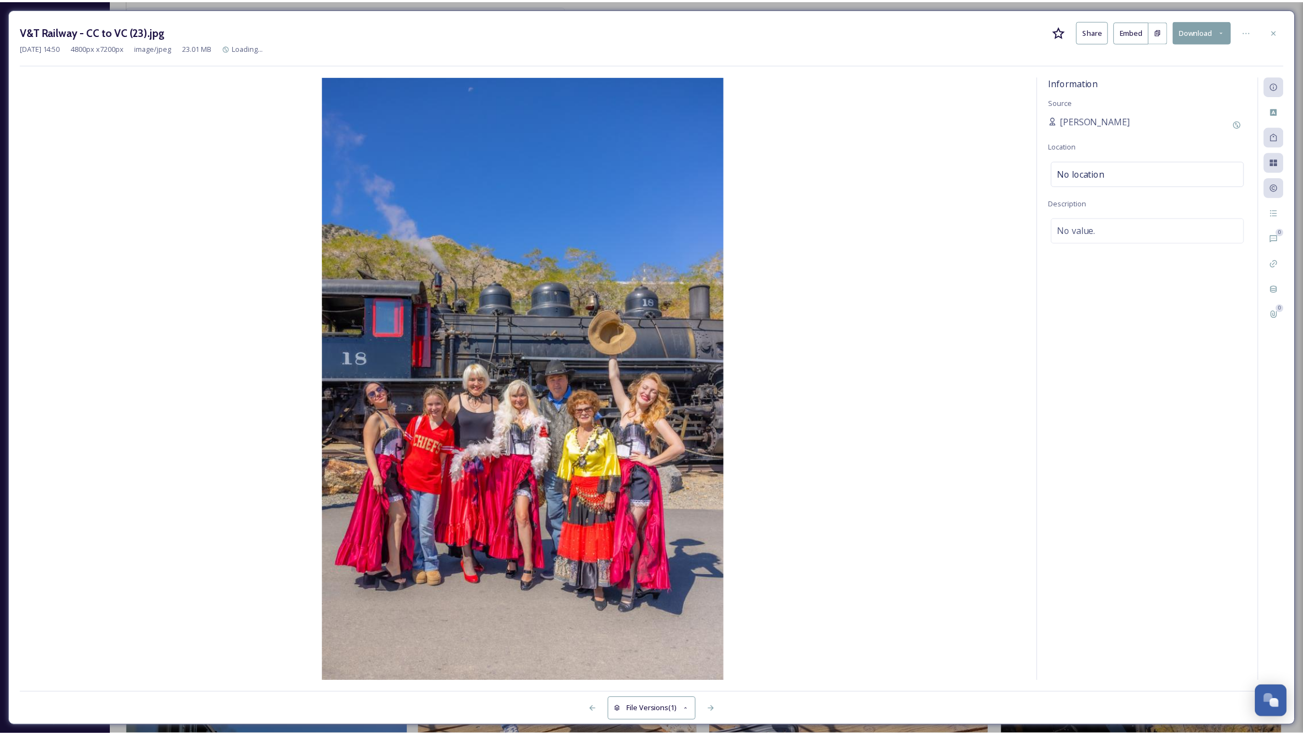
scroll to position [1295, 1]
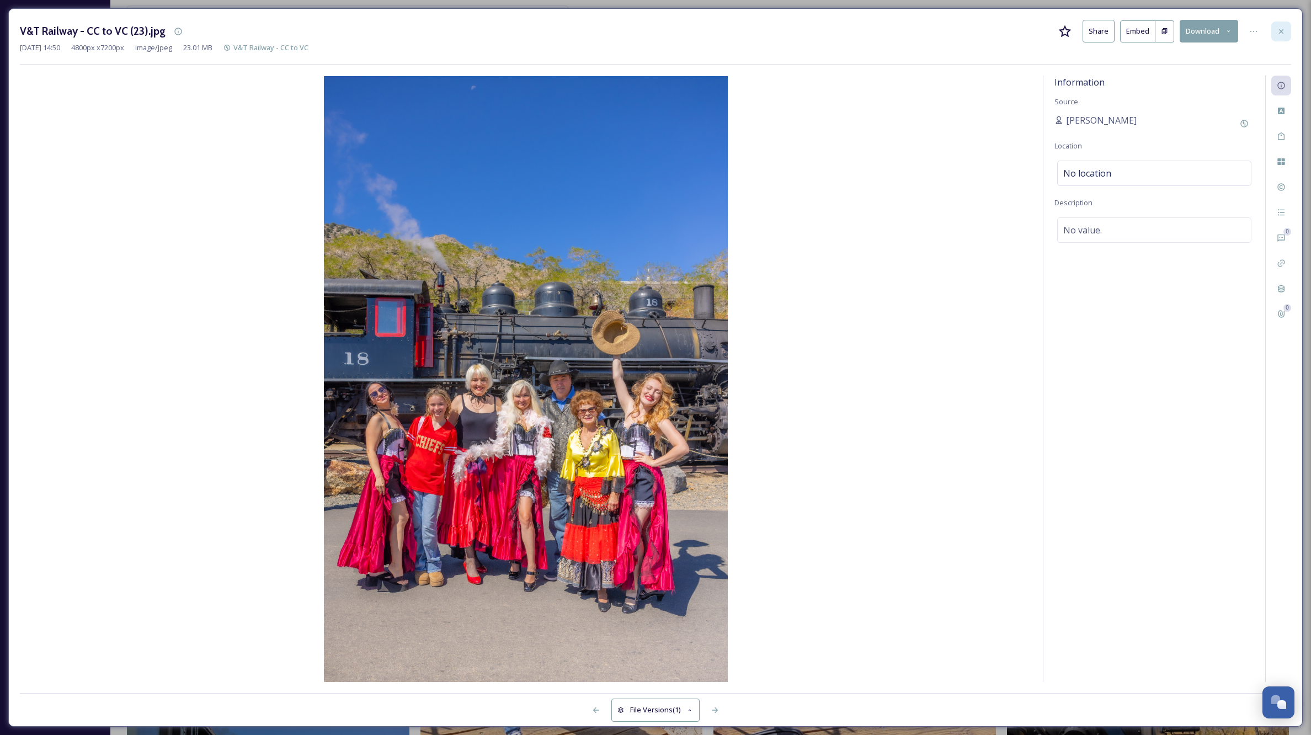
click at [1283, 31] on icon at bounding box center [1281, 31] width 9 height 9
